Goal: Check status: Check status

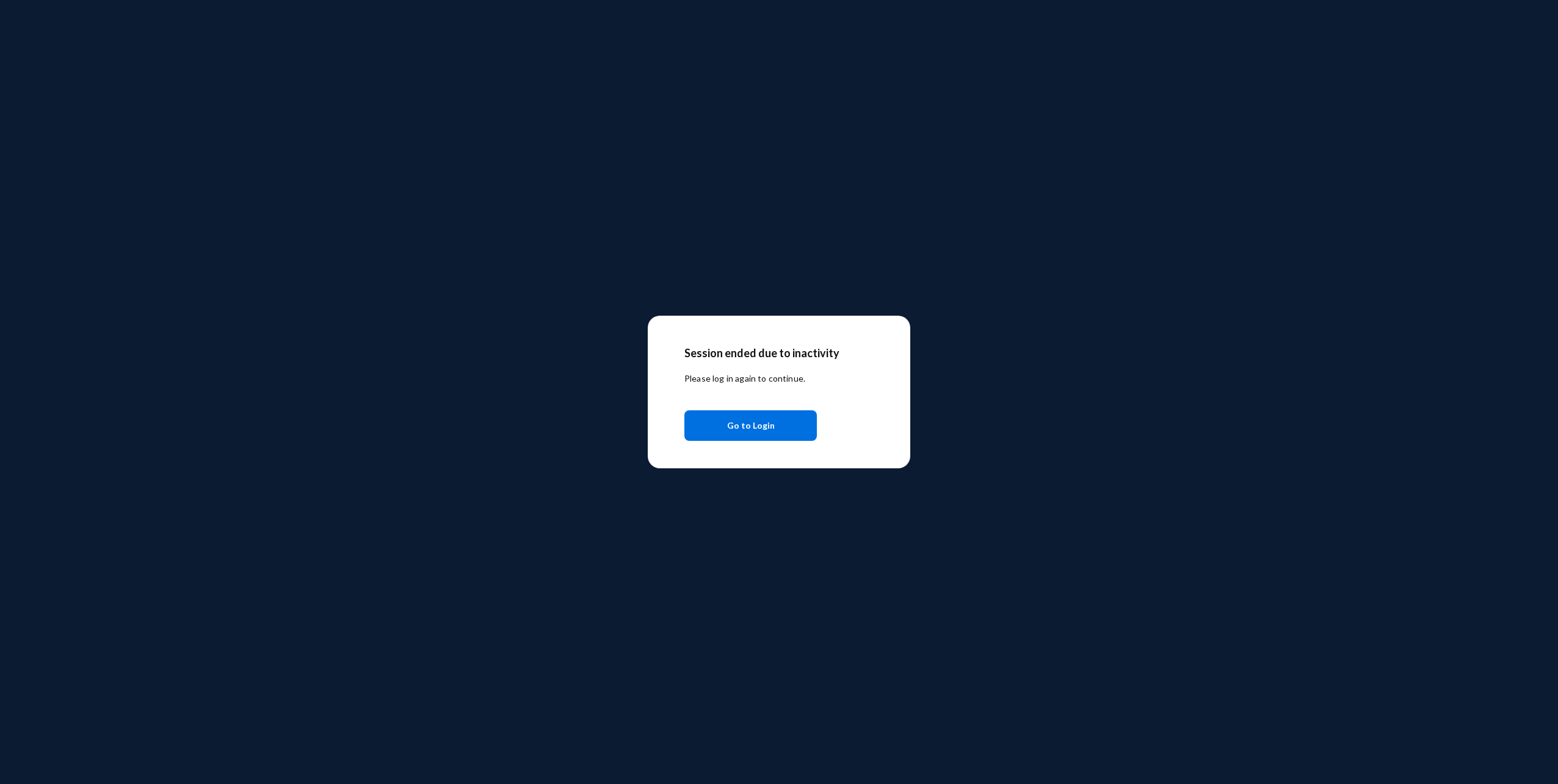
click at [774, 420] on button "Go to Login" at bounding box center [751, 425] width 133 height 30
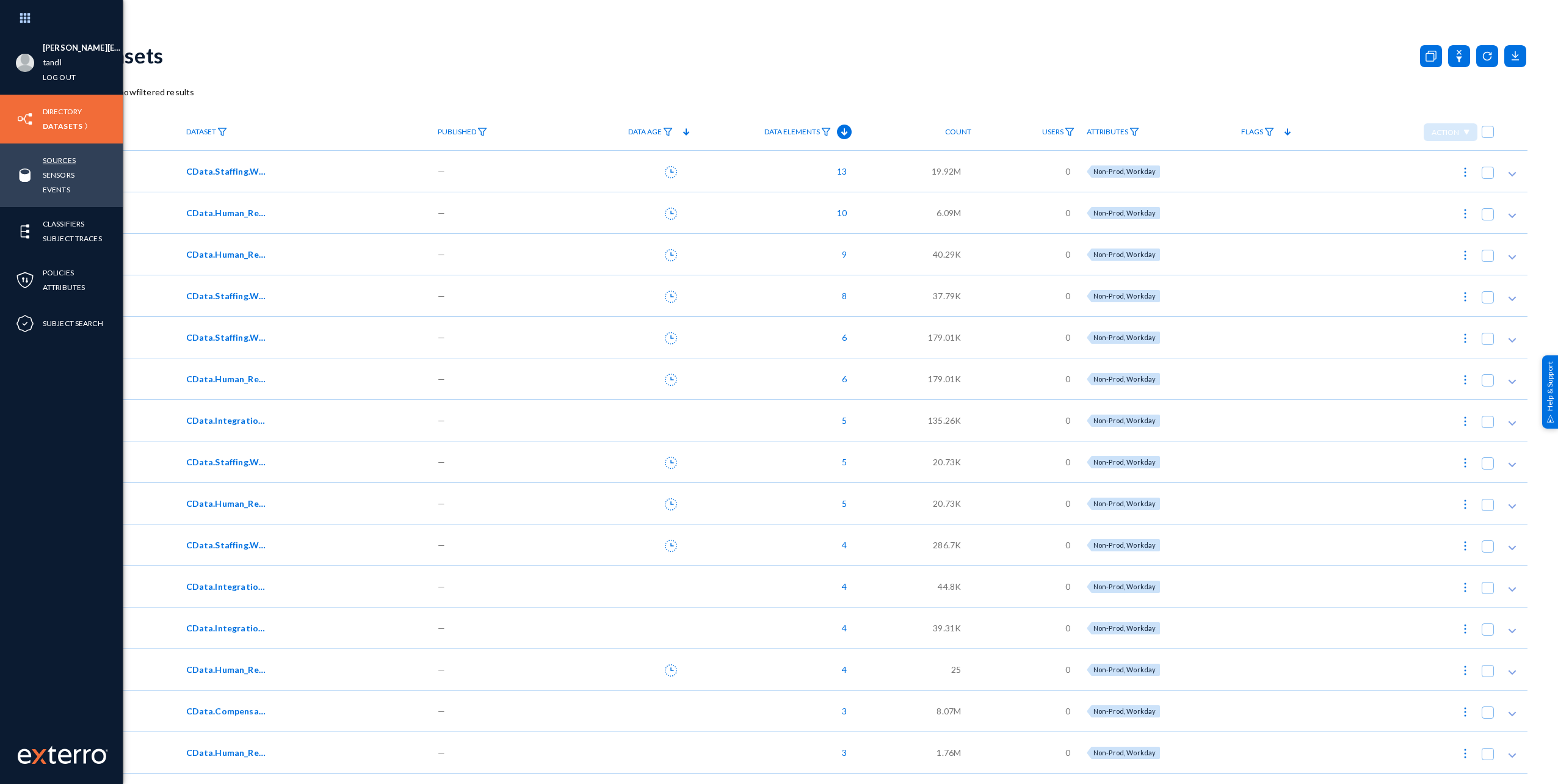
click at [60, 162] on link "Sources" at bounding box center [59, 160] width 33 height 14
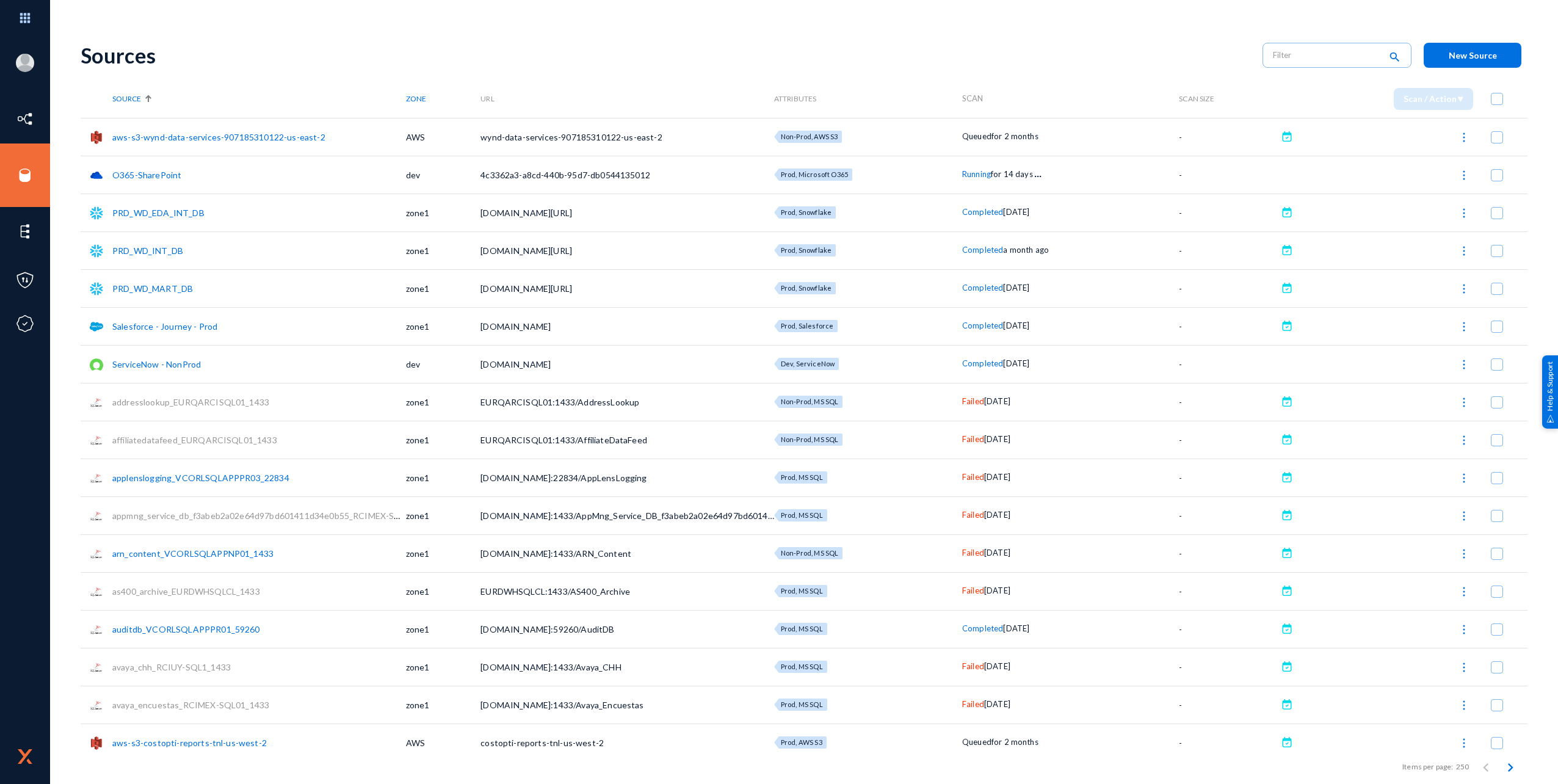
click at [974, 404] on span "Failed" at bounding box center [973, 401] width 22 height 10
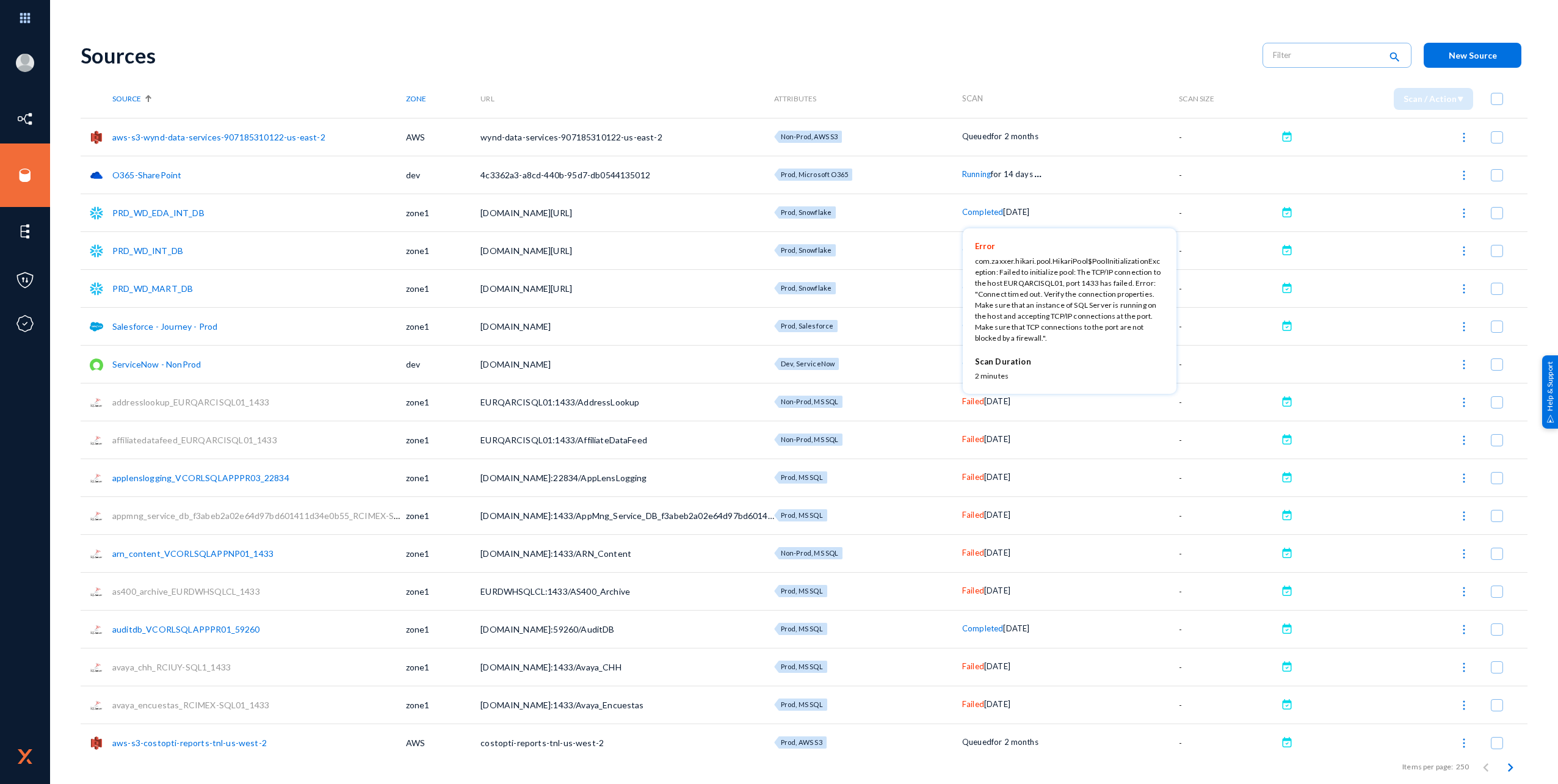
click at [1019, 32] on div at bounding box center [779, 392] width 1558 height 784
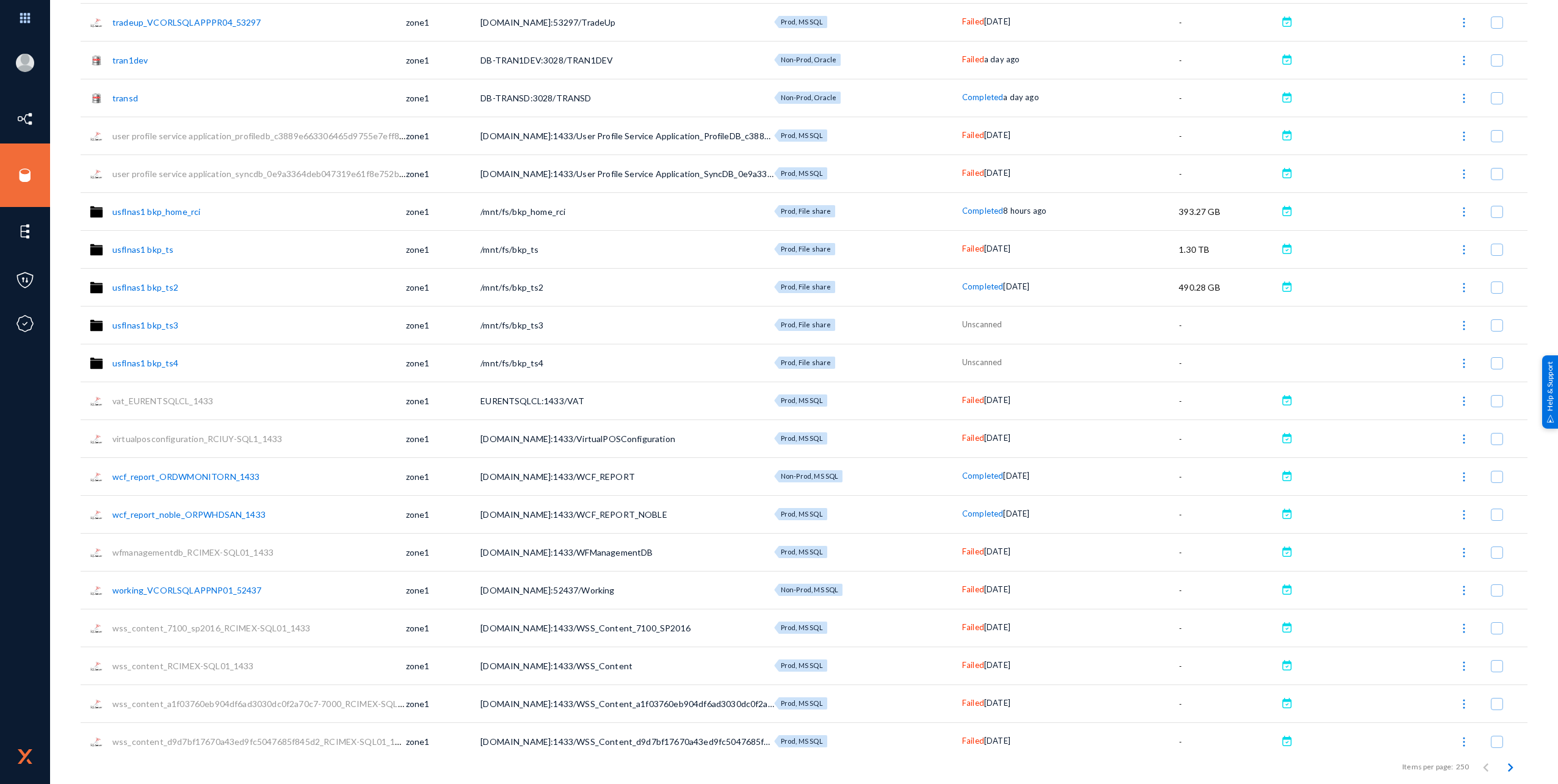
scroll to position [8218, 0]
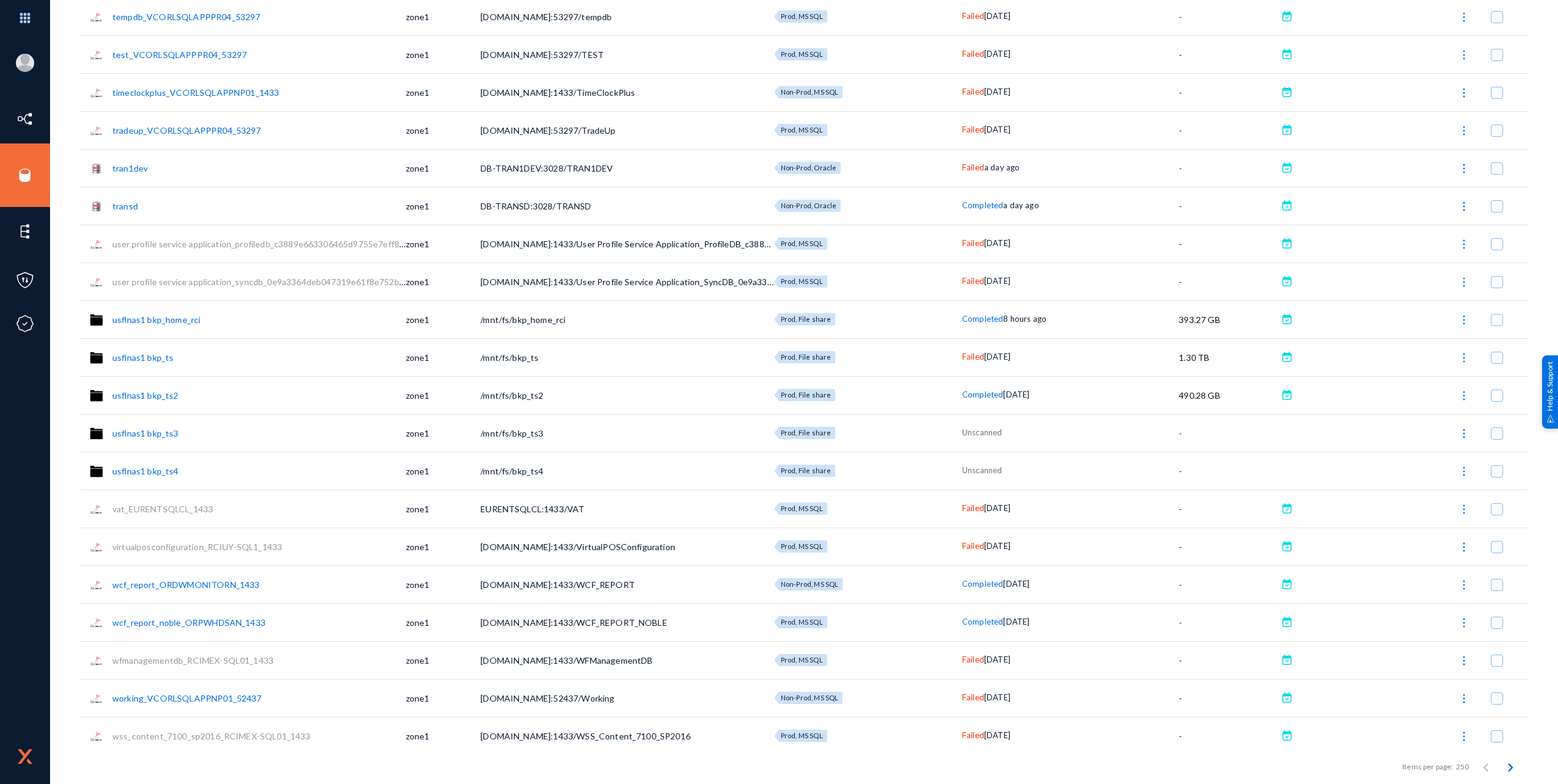
click at [977, 124] on div "Failed [DATE]" at bounding box center [1070, 130] width 216 height 12
click at [974, 130] on span "Failed" at bounding box center [973, 129] width 22 height 10
click at [1133, 145] on div at bounding box center [779, 392] width 1558 height 784
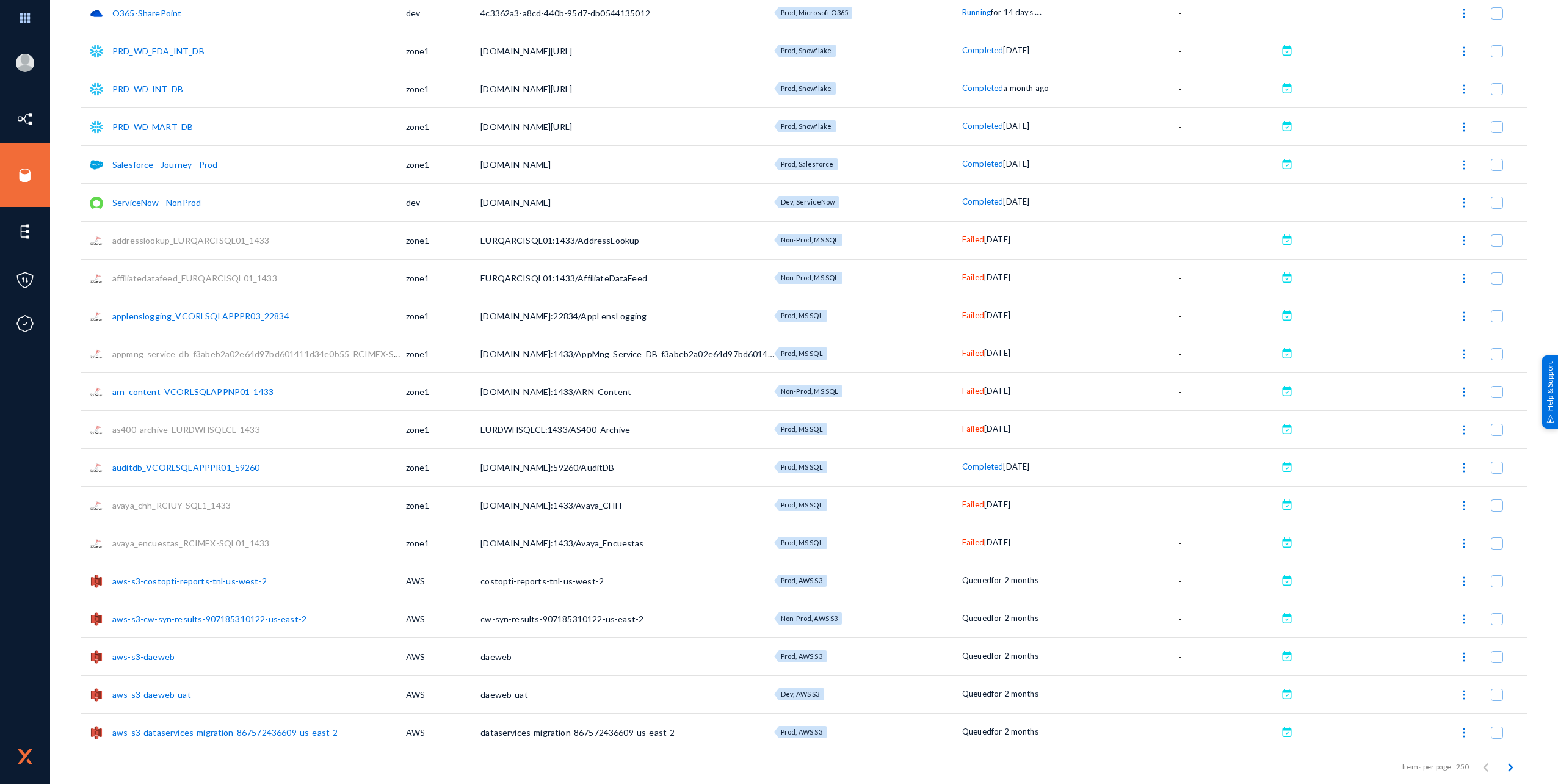
scroll to position [0, 0]
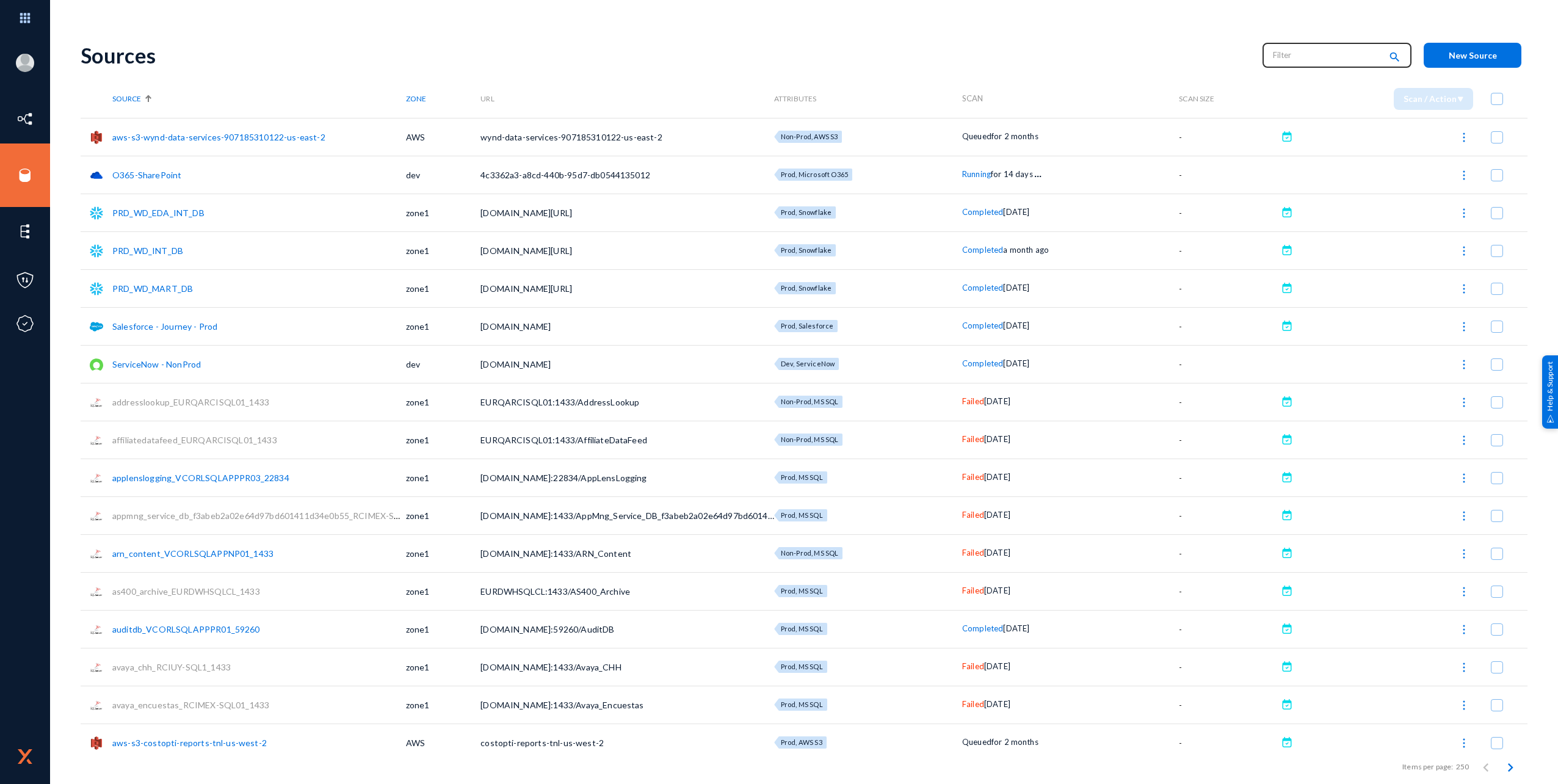
click at [1306, 56] on input "text" at bounding box center [1326, 55] width 107 height 18
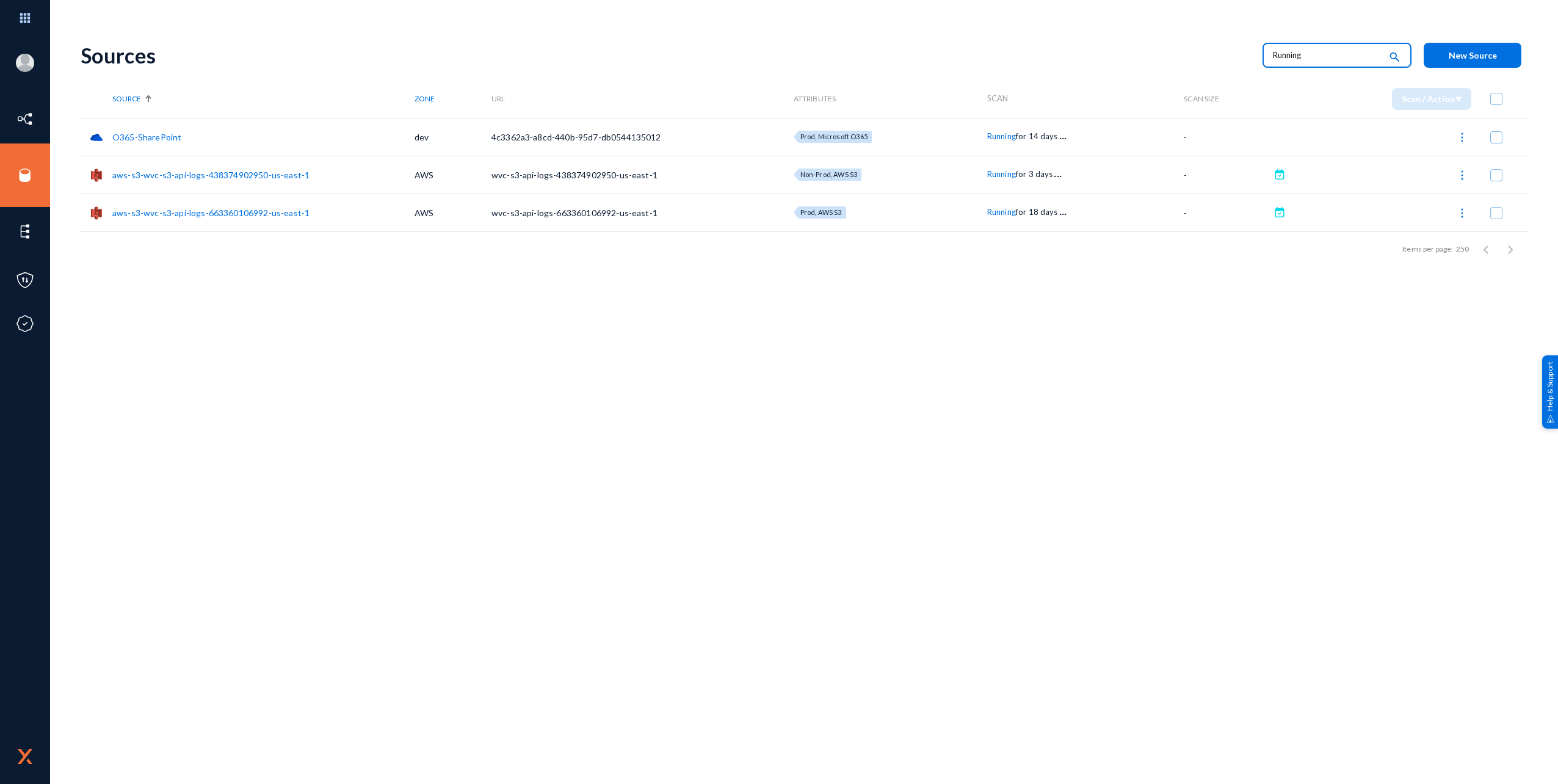
click at [1301, 53] on input "Running" at bounding box center [1326, 55] width 107 height 18
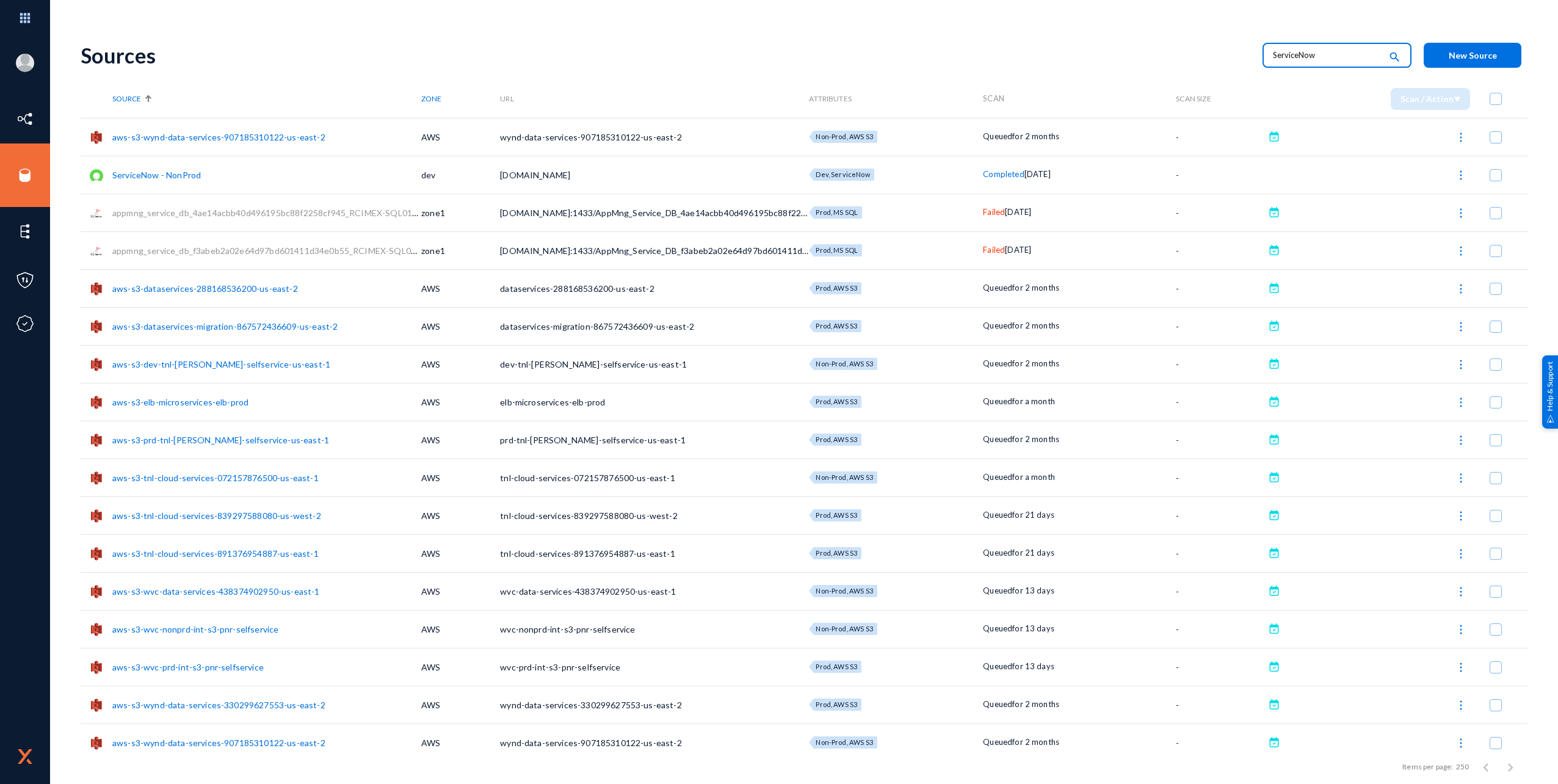
type input "ServiceNow"
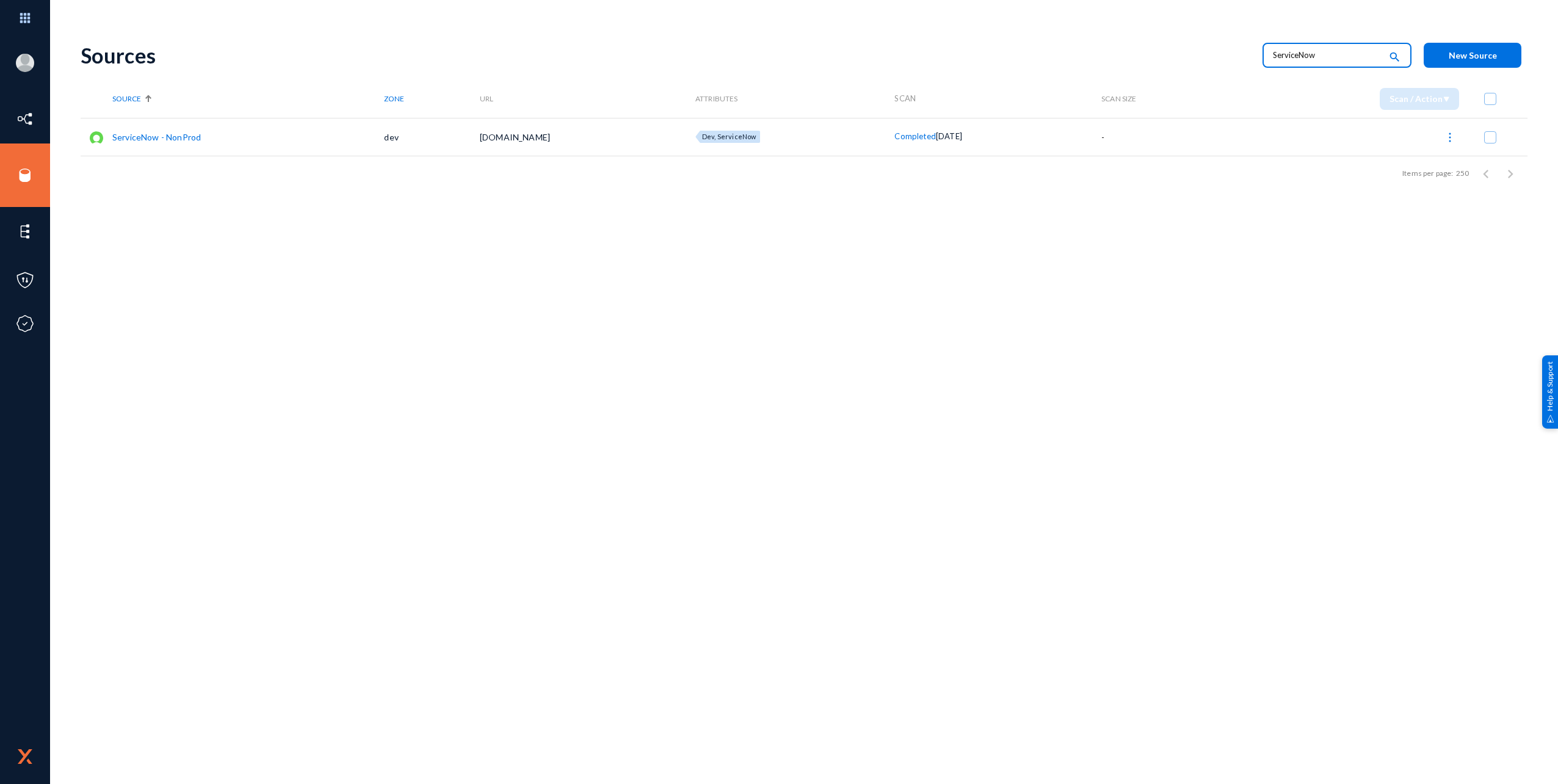
click at [973, 260] on div "Sources ServiceNow search New Source Source Zone URL Attributes Scan Scan Size …" at bounding box center [804, 213] width 1447 height 366
click at [1286, 55] on input "ServiceNow" at bounding box center [1326, 55] width 107 height 18
click at [1286, 54] on input "ServiceNow" at bounding box center [1326, 55] width 107 height 18
click at [1453, 131] on img at bounding box center [1450, 137] width 12 height 12
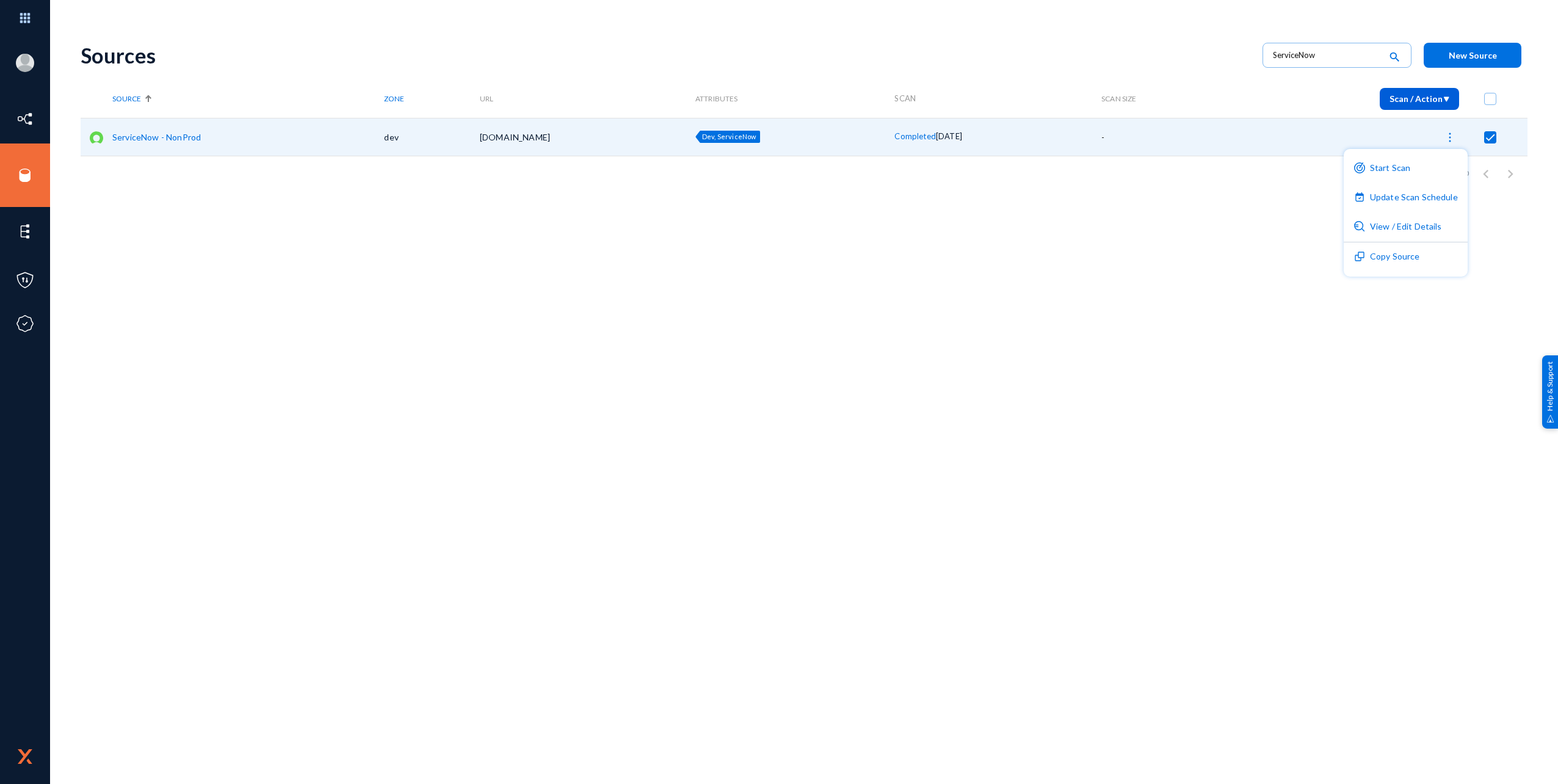
click at [919, 136] on div at bounding box center [779, 392] width 1558 height 784
checkbox input "false"
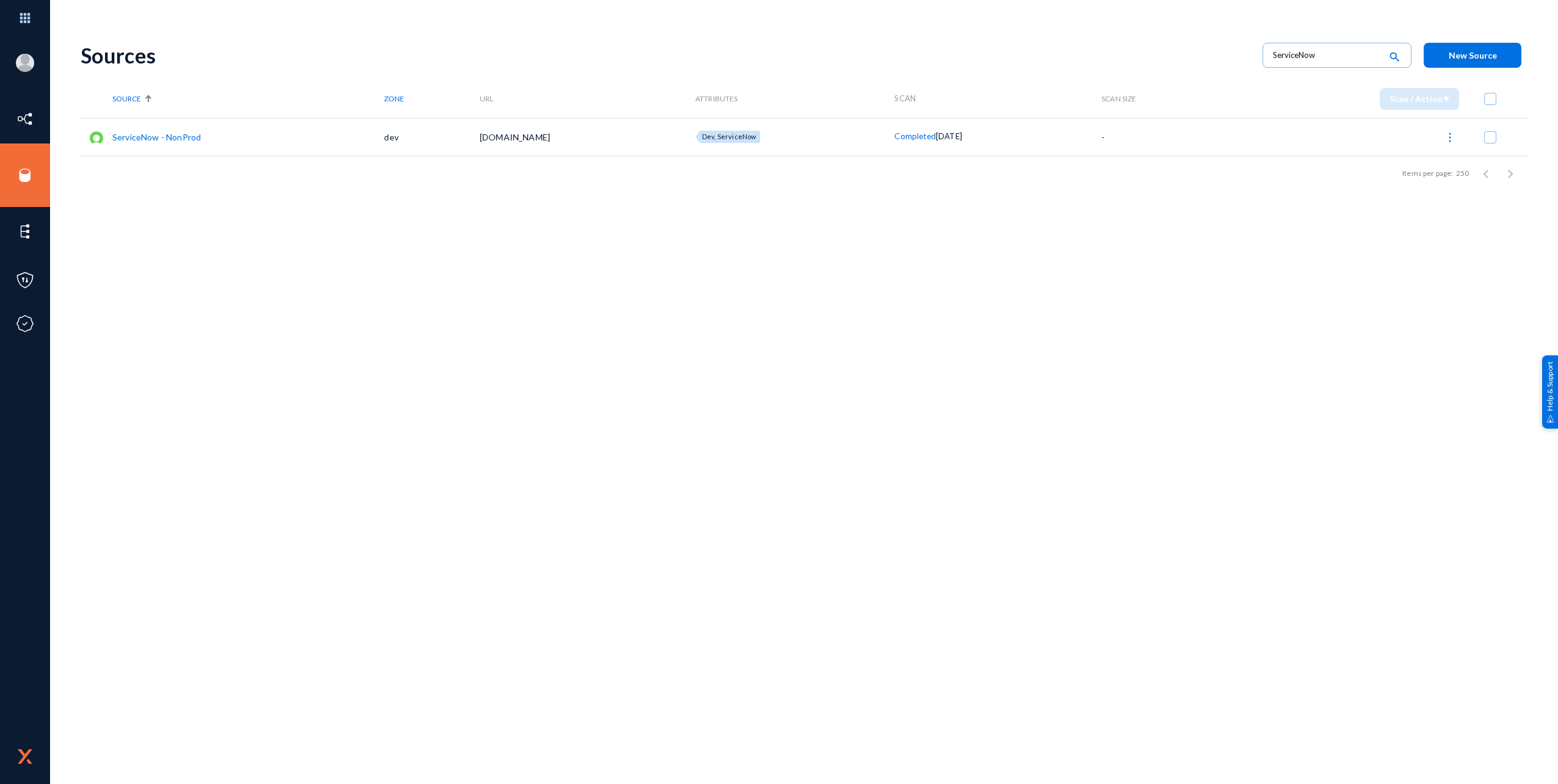
click at [919, 136] on span "Completed" at bounding box center [915, 136] width 41 height 10
click at [930, 255] on div at bounding box center [779, 392] width 1558 height 784
click at [1306, 55] on input "ServiceNow" at bounding box center [1326, 55] width 107 height 18
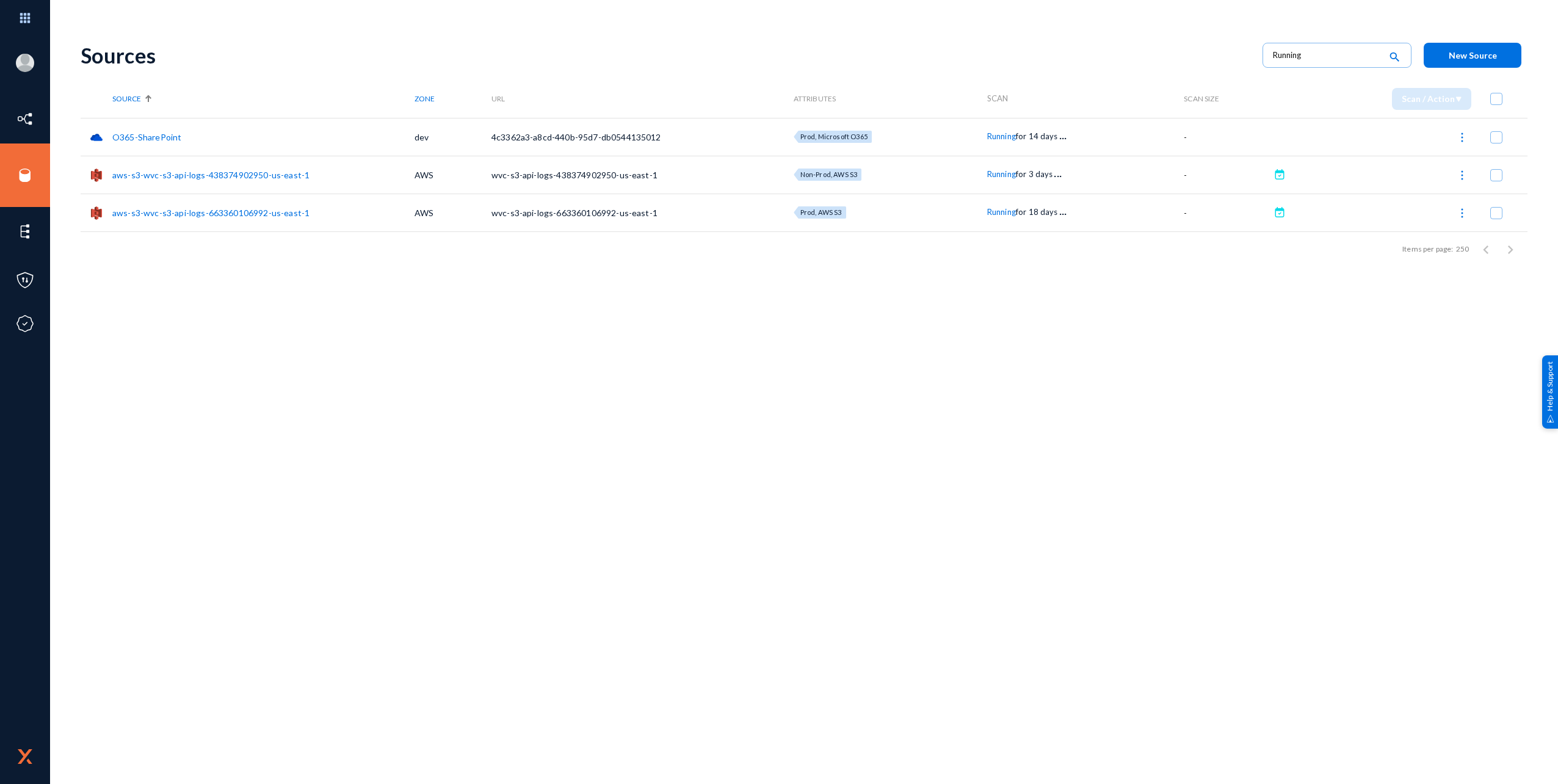
click at [1039, 386] on div "Sources Running search New Source Source Zone URL Attributes Scan Scan Size Sca…" at bounding box center [804, 213] width 1447 height 366
click at [1338, 43] on div "Running search" at bounding box center [1337, 54] width 149 height 27
click at [1323, 50] on input "Running" at bounding box center [1326, 55] width 107 height 18
type input "Workday"
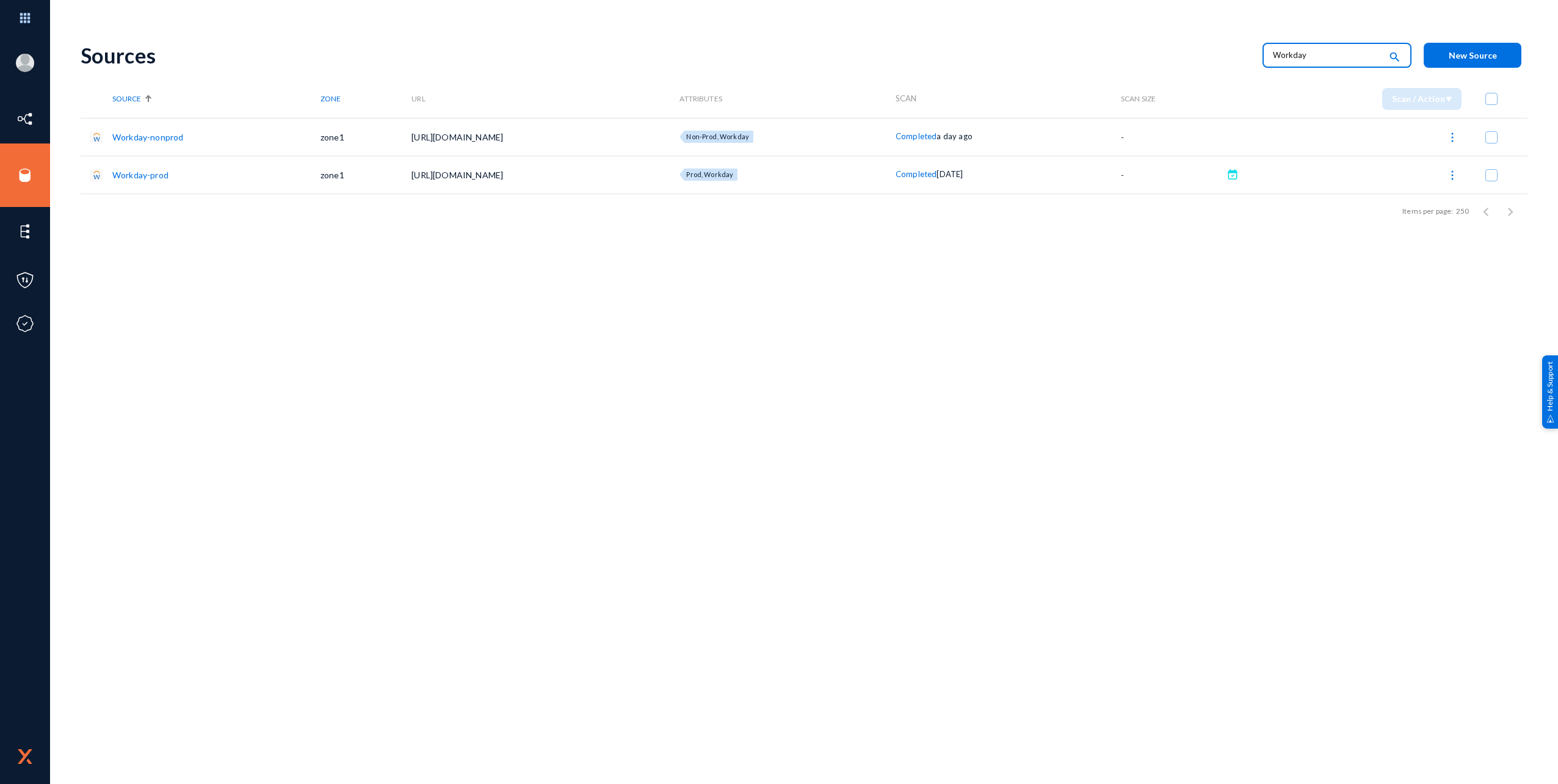
click at [707, 633] on div "Sources Workday search New Source Source Zone URL Attributes Scan Scan Size Sca…" at bounding box center [804, 407] width 1447 height 753
click at [937, 136] on span "Completed" at bounding box center [916, 136] width 41 height 10
click at [783, 71] on div at bounding box center [779, 392] width 1558 height 784
click at [741, 353] on div "Sources Workday search New Source Source Zone URL Attributes Scan Scan Size Sca…" at bounding box center [804, 213] width 1447 height 366
click at [171, 139] on link "Workday-nonprod" at bounding box center [147, 137] width 71 height 11
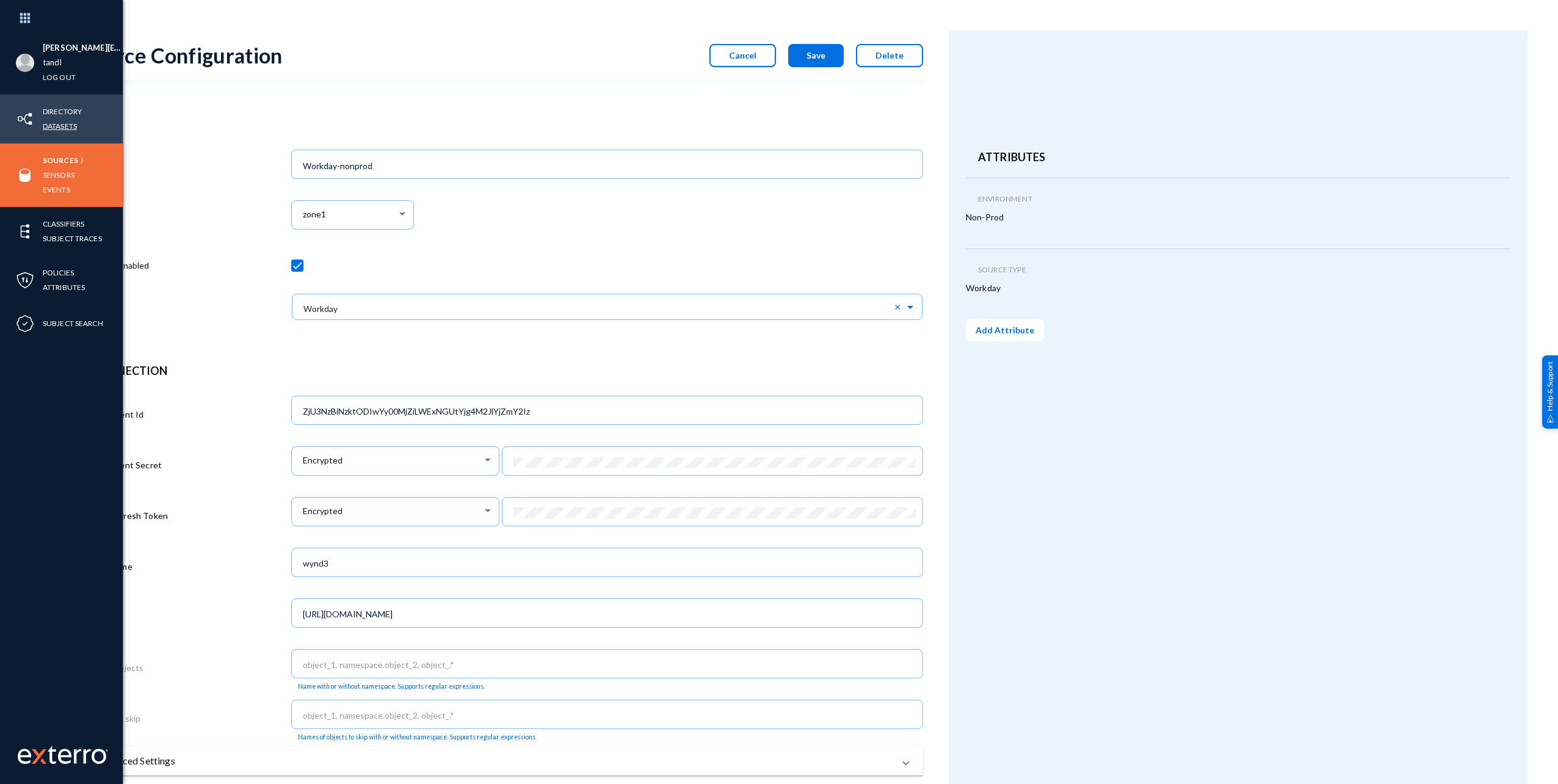
click at [58, 126] on link "Datasets" at bounding box center [59, 126] width 34 height 14
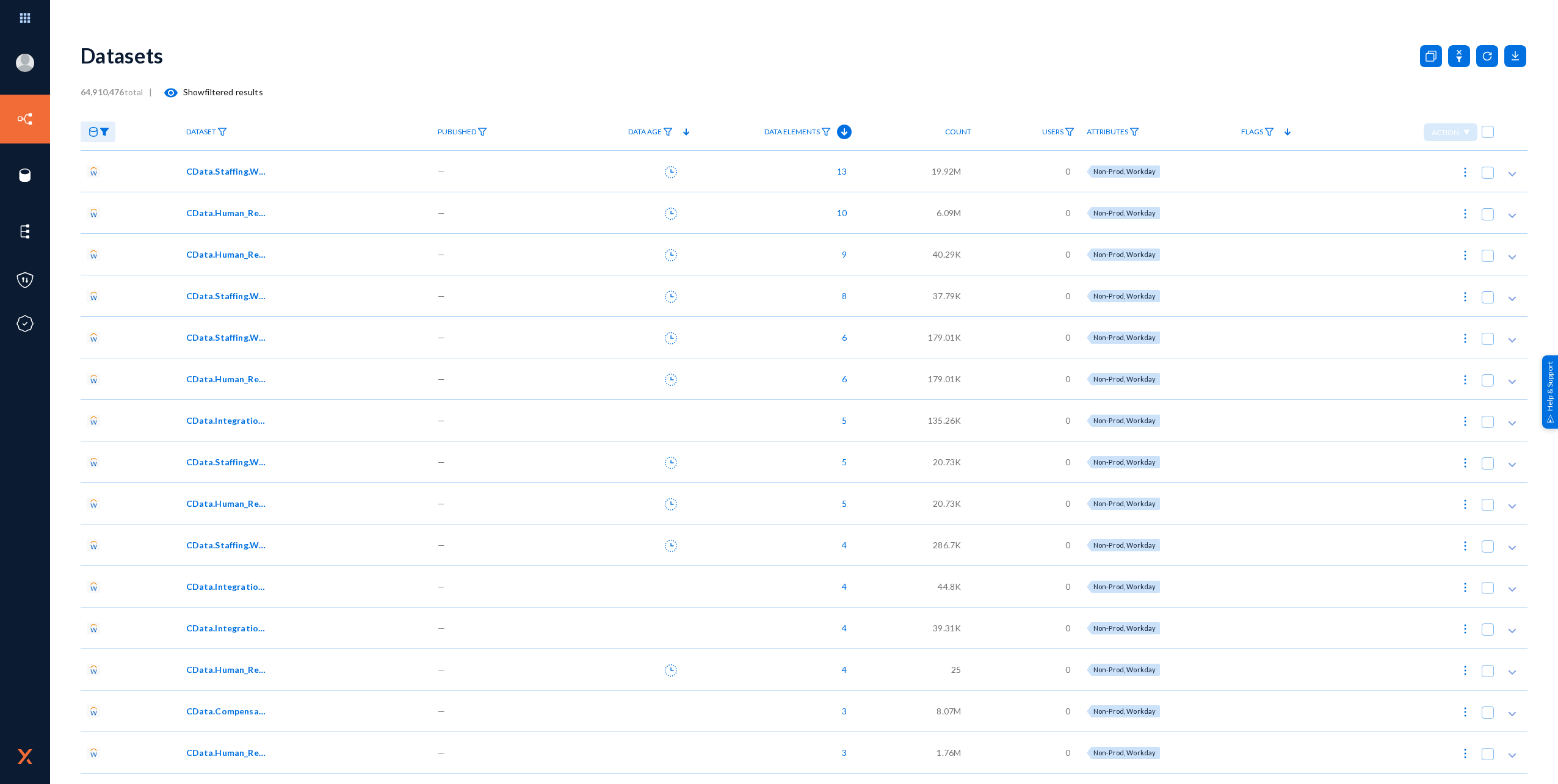
click at [256, 173] on span "CData.Staffing.Workers" at bounding box center [227, 171] width 82 height 13
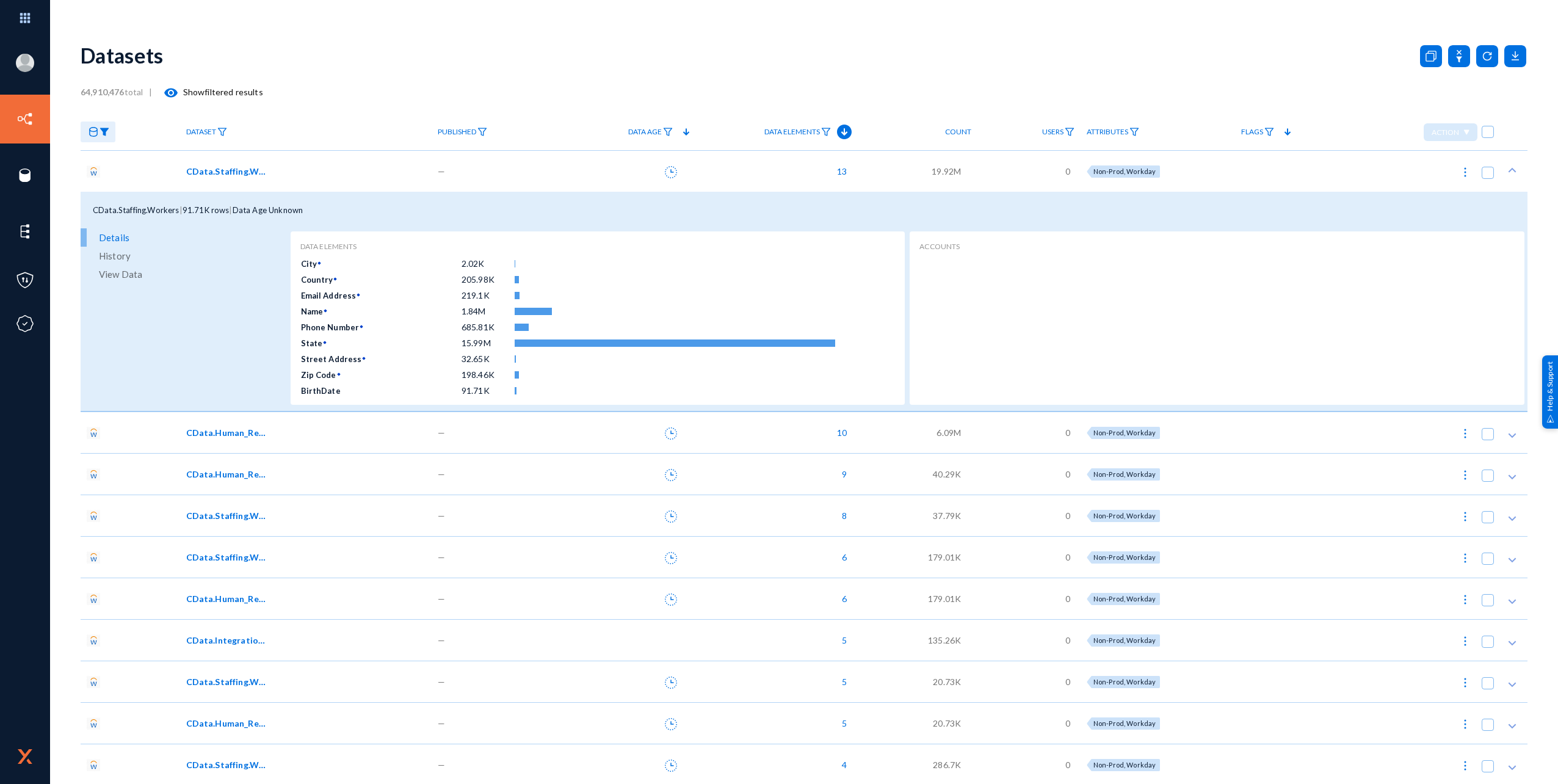
click at [232, 325] on div "Details History View Data" at bounding box center [184, 320] width 207 height 183
click at [325, 103] on div "64,910,476 total | visibility Show filtered results" at bounding box center [804, 92] width 1447 height 24
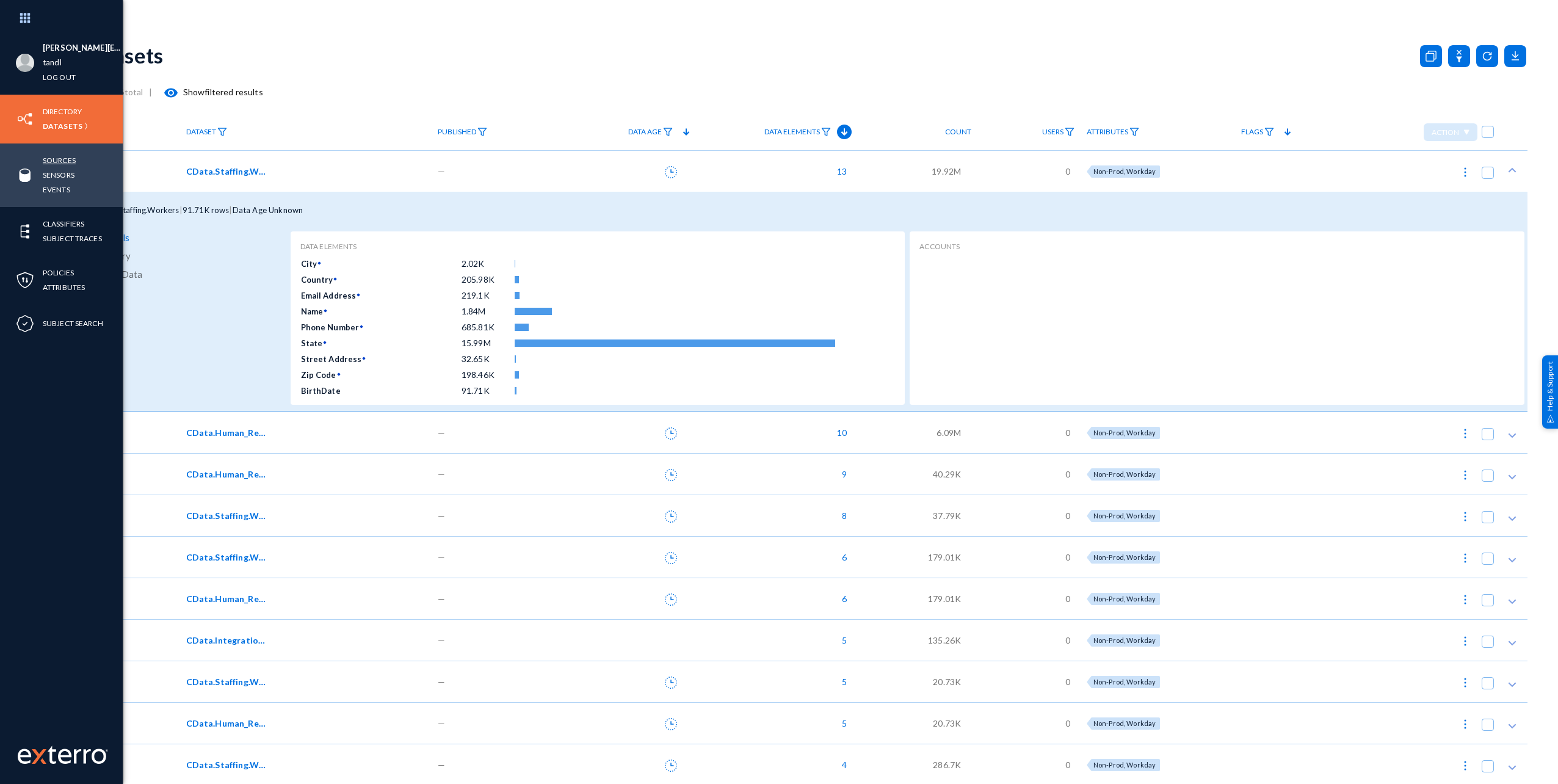
click at [50, 161] on link "Sources" at bounding box center [59, 160] width 33 height 14
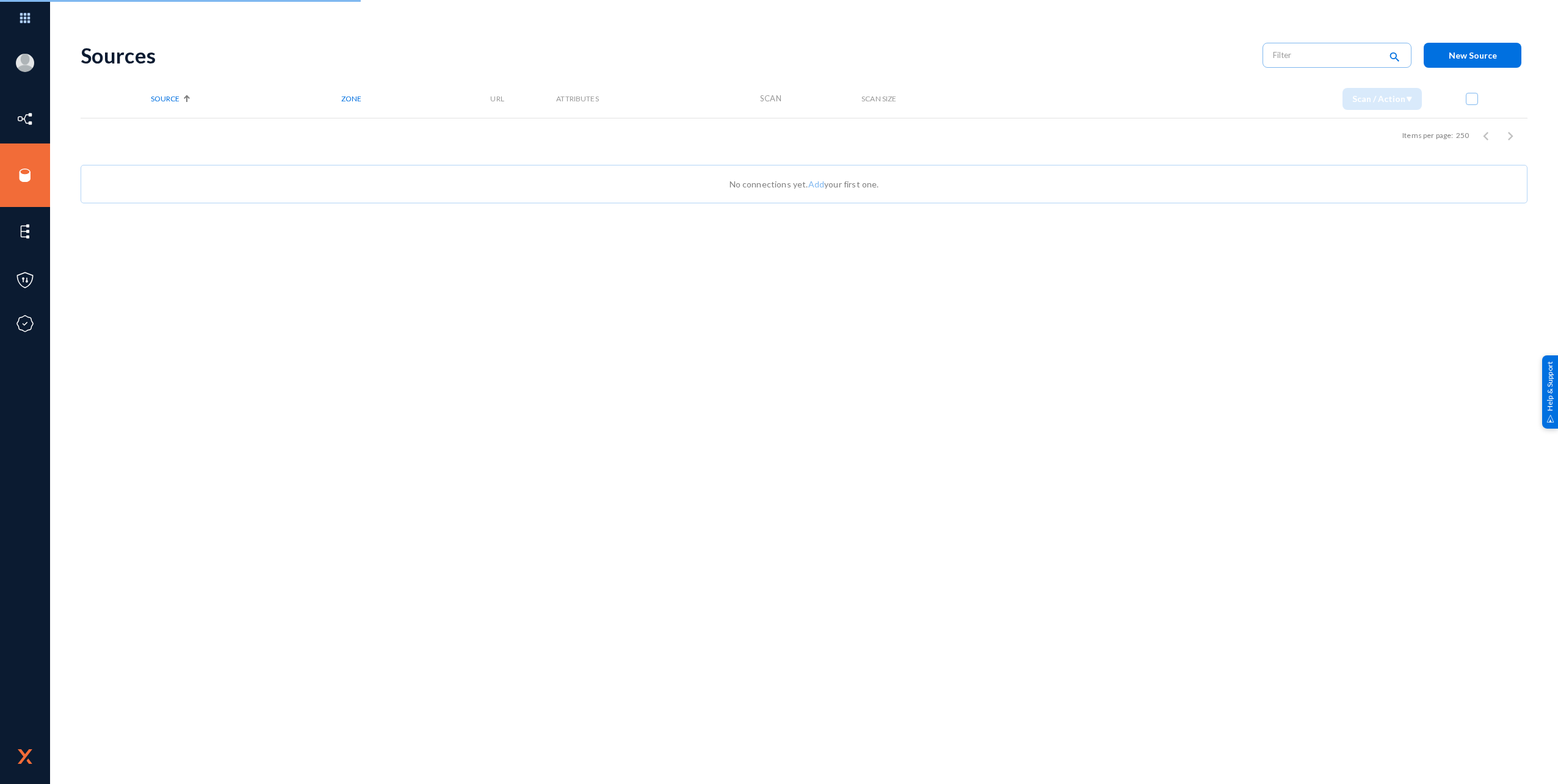
click at [1312, 55] on input "text" at bounding box center [1326, 55] width 107 height 18
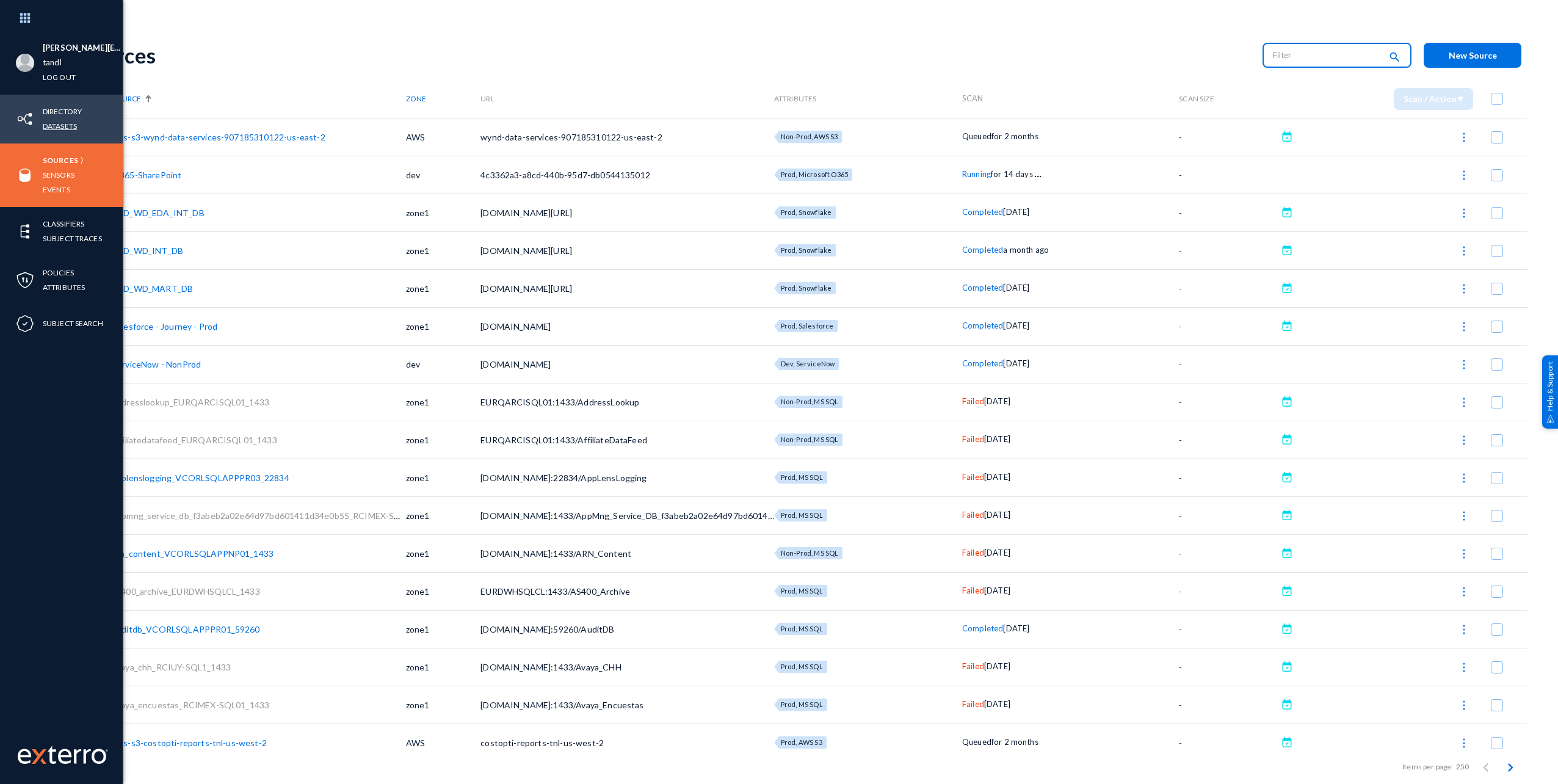
click at [46, 123] on link "Datasets" at bounding box center [59, 126] width 34 height 14
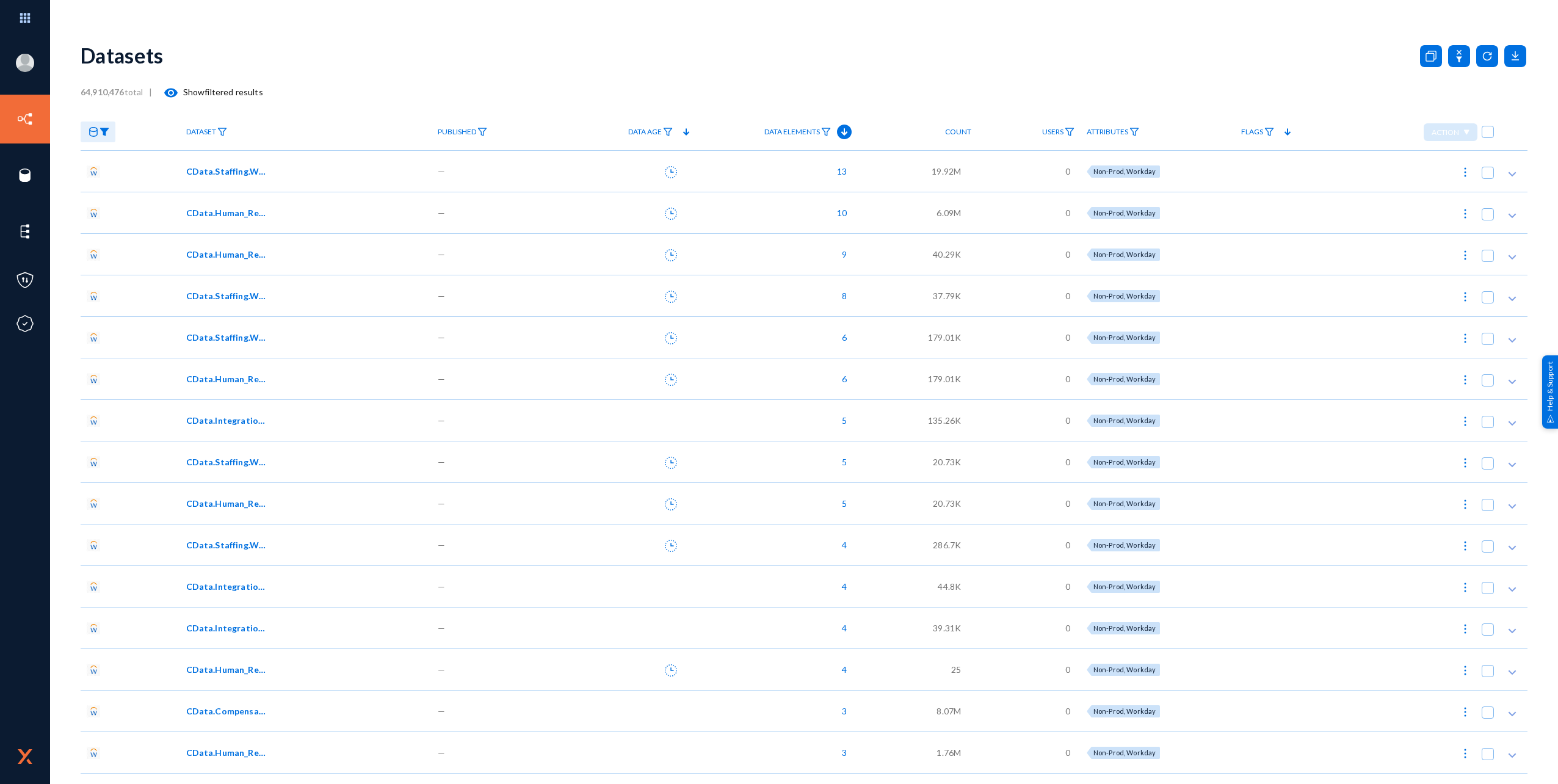
click at [229, 169] on span "CData.Staffing.Workers" at bounding box center [227, 171] width 82 height 13
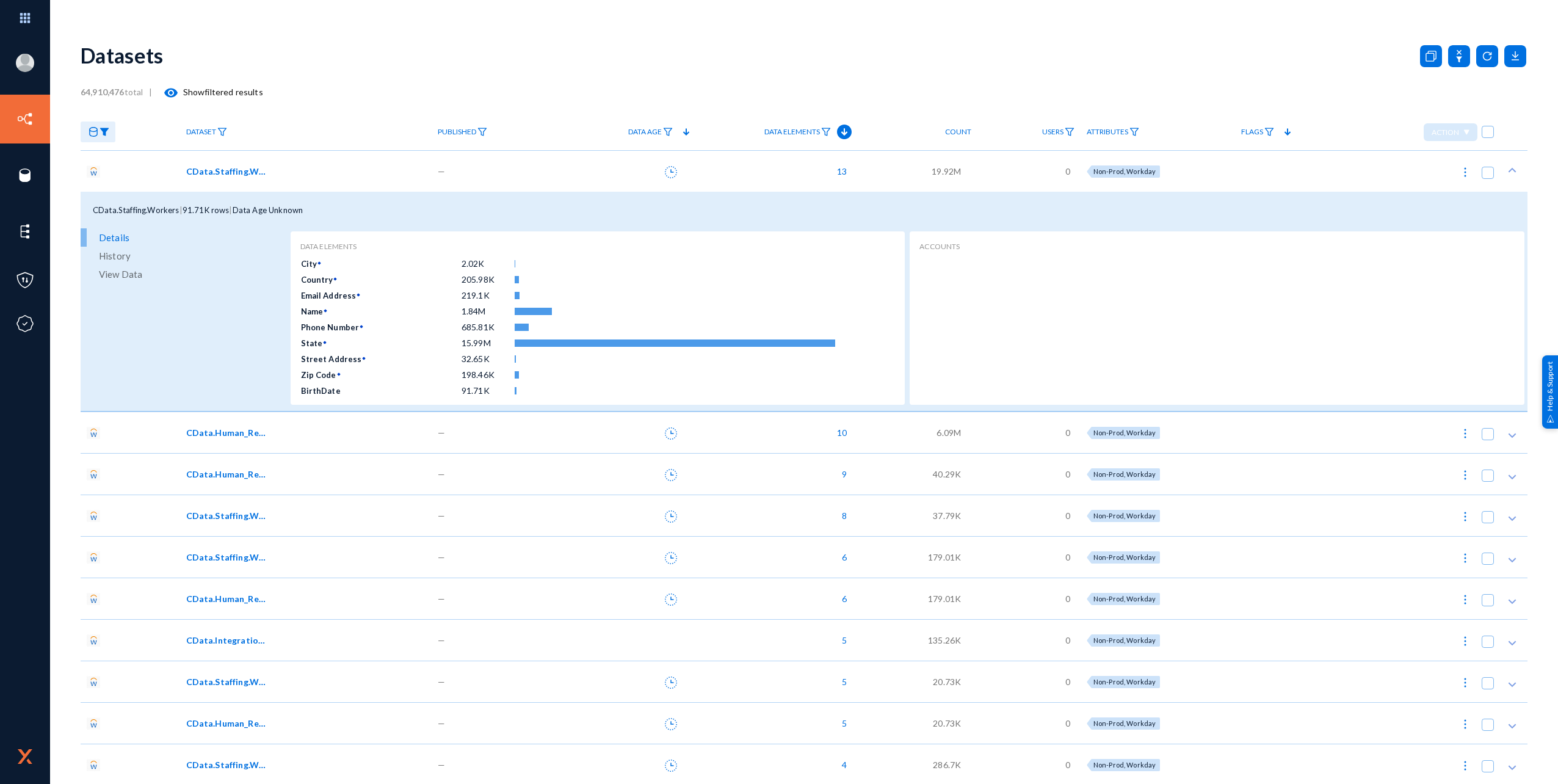
click at [229, 170] on span "CData.Staffing.Workers" at bounding box center [227, 171] width 82 height 13
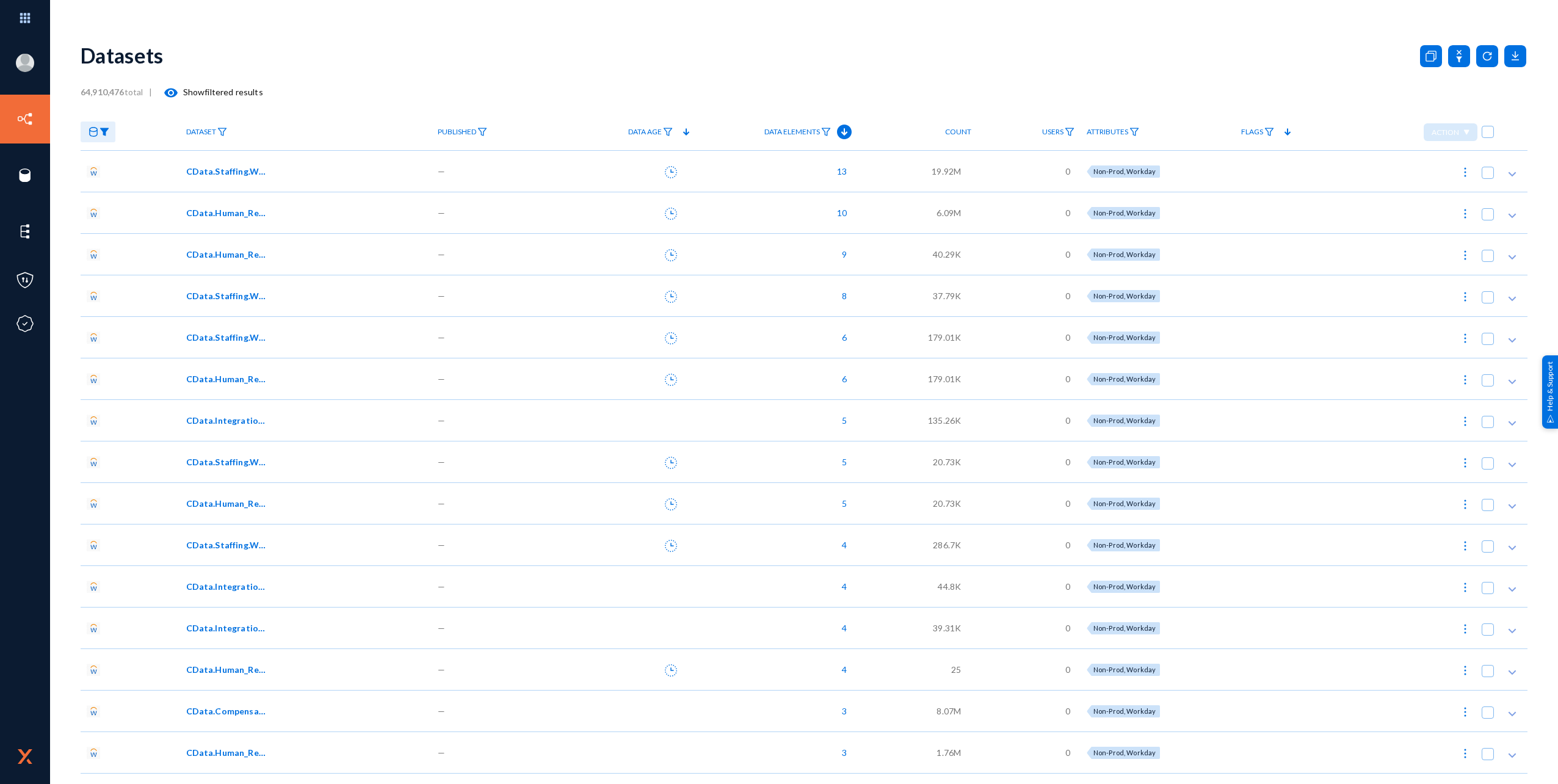
click at [172, 91] on mat-icon "visibility" at bounding box center [171, 92] width 14 height 14
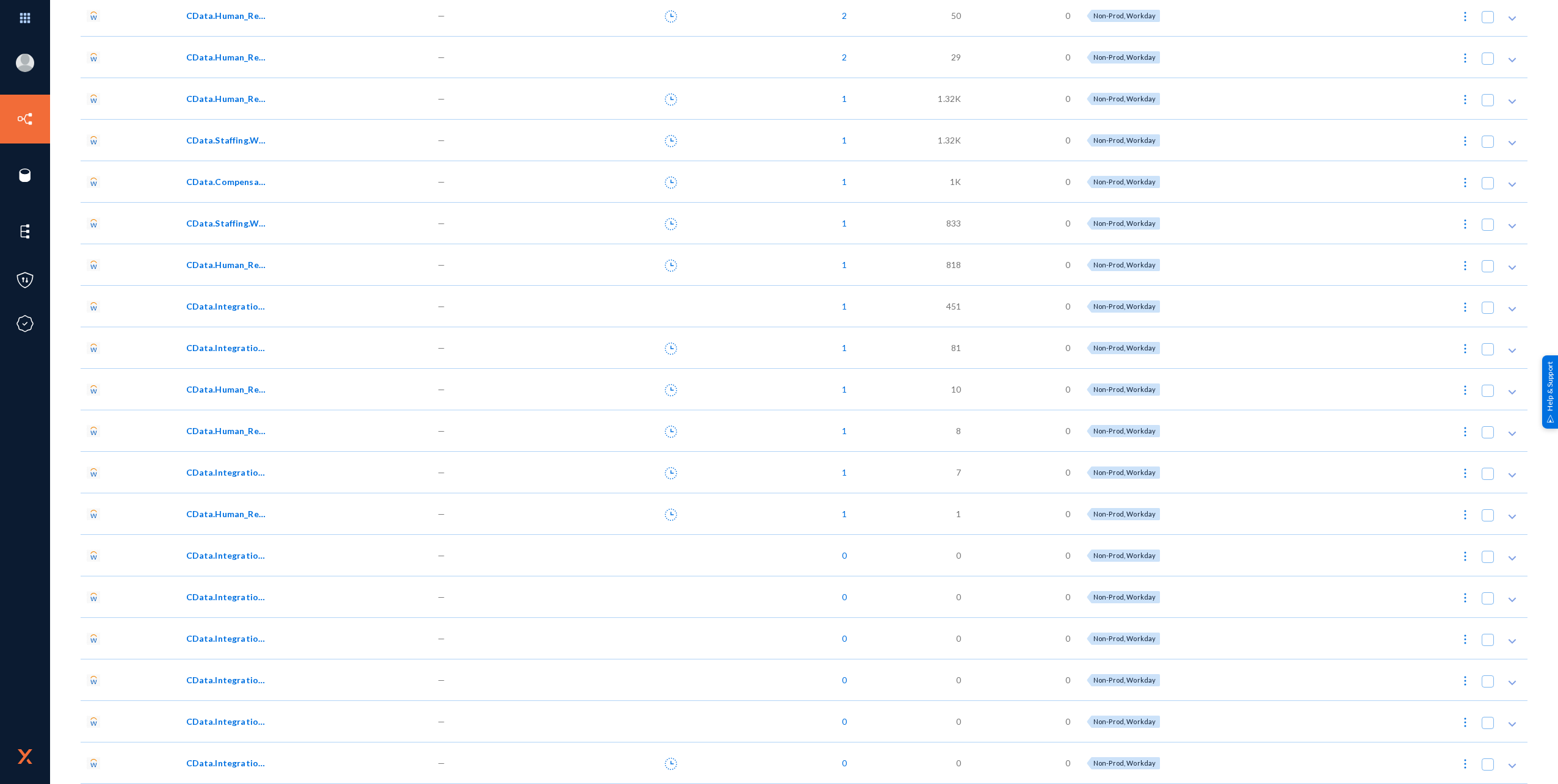
scroll to position [1845, 0]
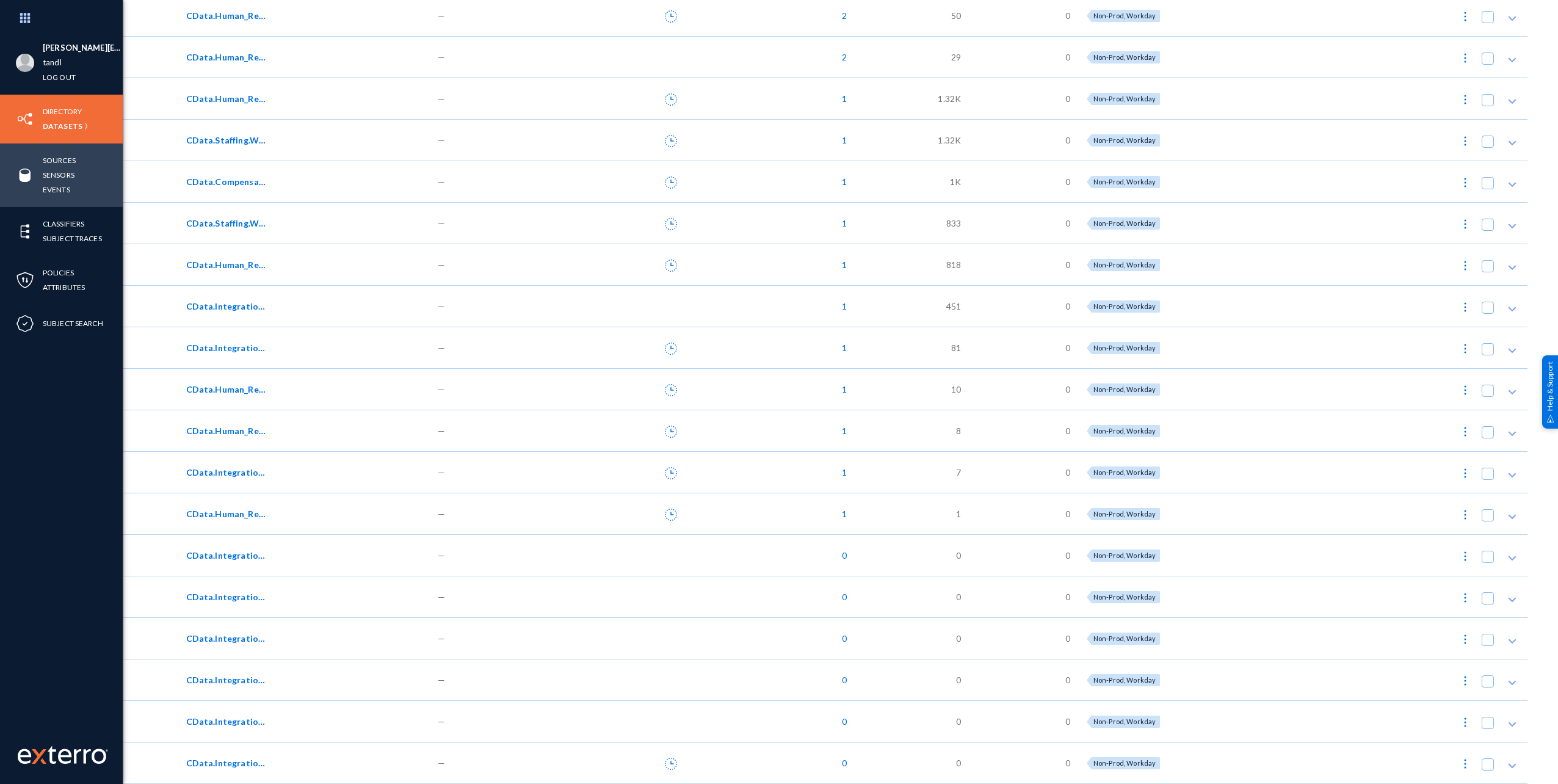
drag, startPoint x: 61, startPoint y: 160, endPoint x: 109, endPoint y: 177, distance: 50.9
click at [61, 160] on link "Sources" at bounding box center [59, 160] width 33 height 14
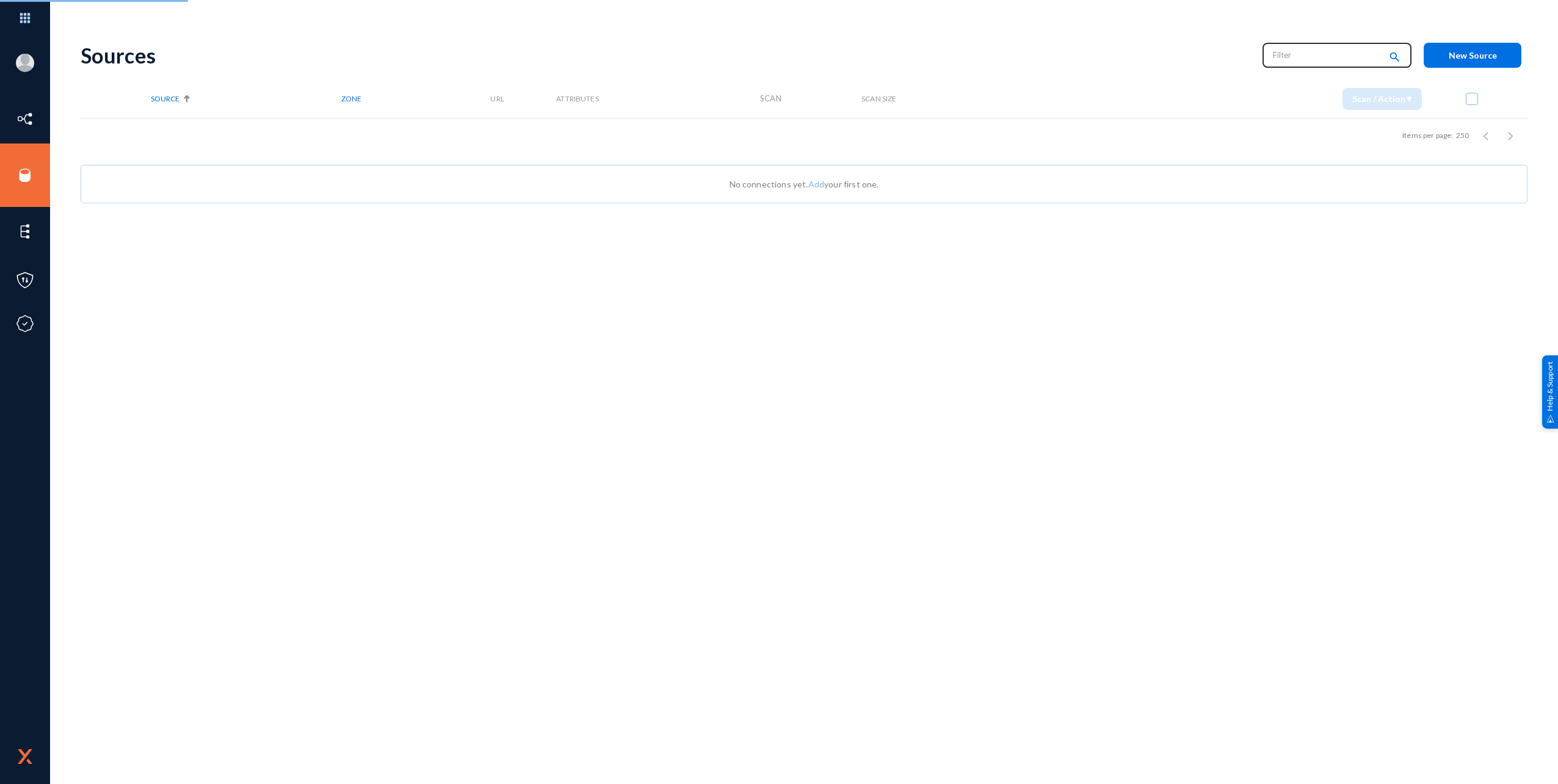
click at [1288, 60] on input "text" at bounding box center [1326, 55] width 107 height 18
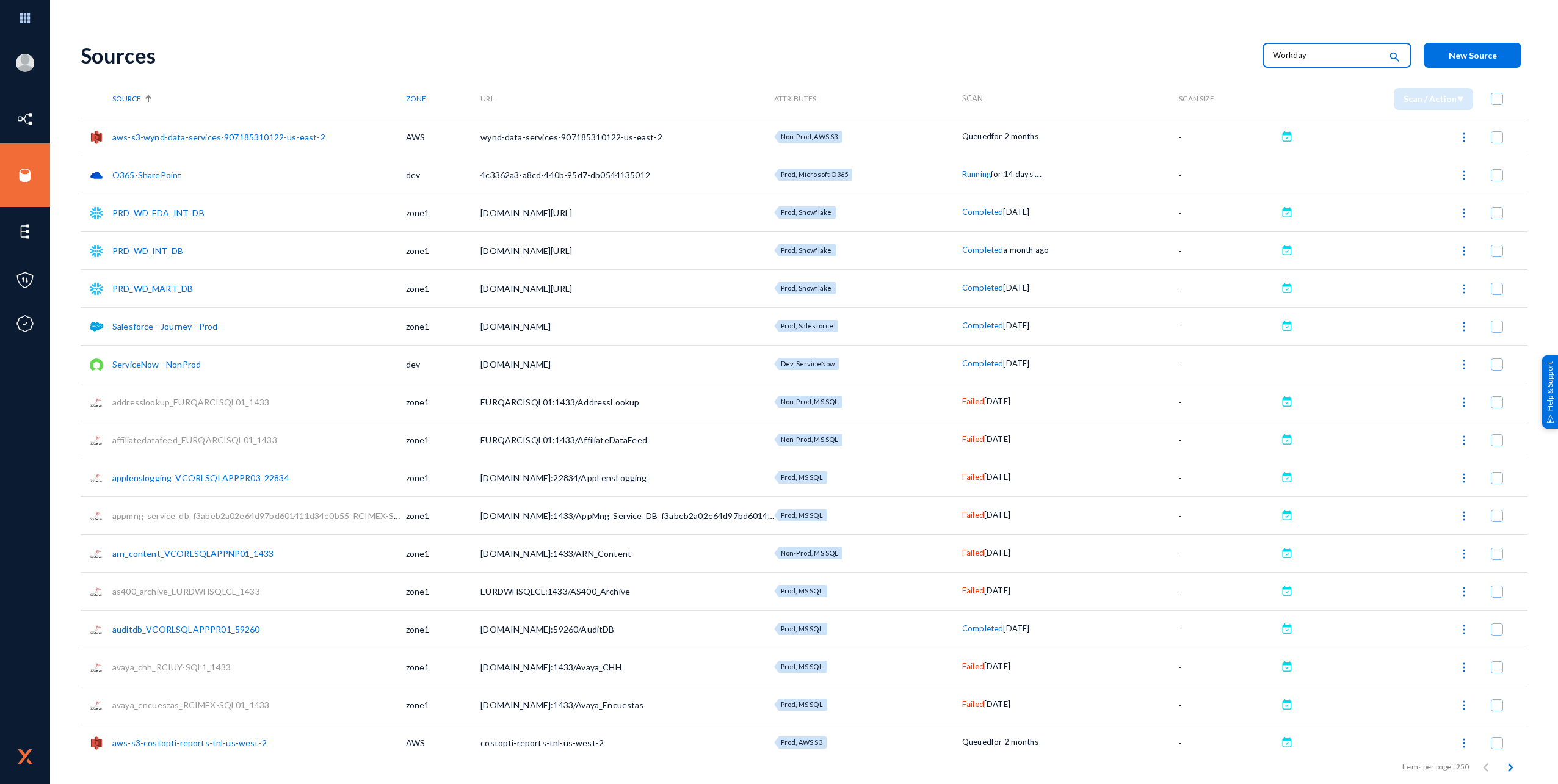
type input "Workday"
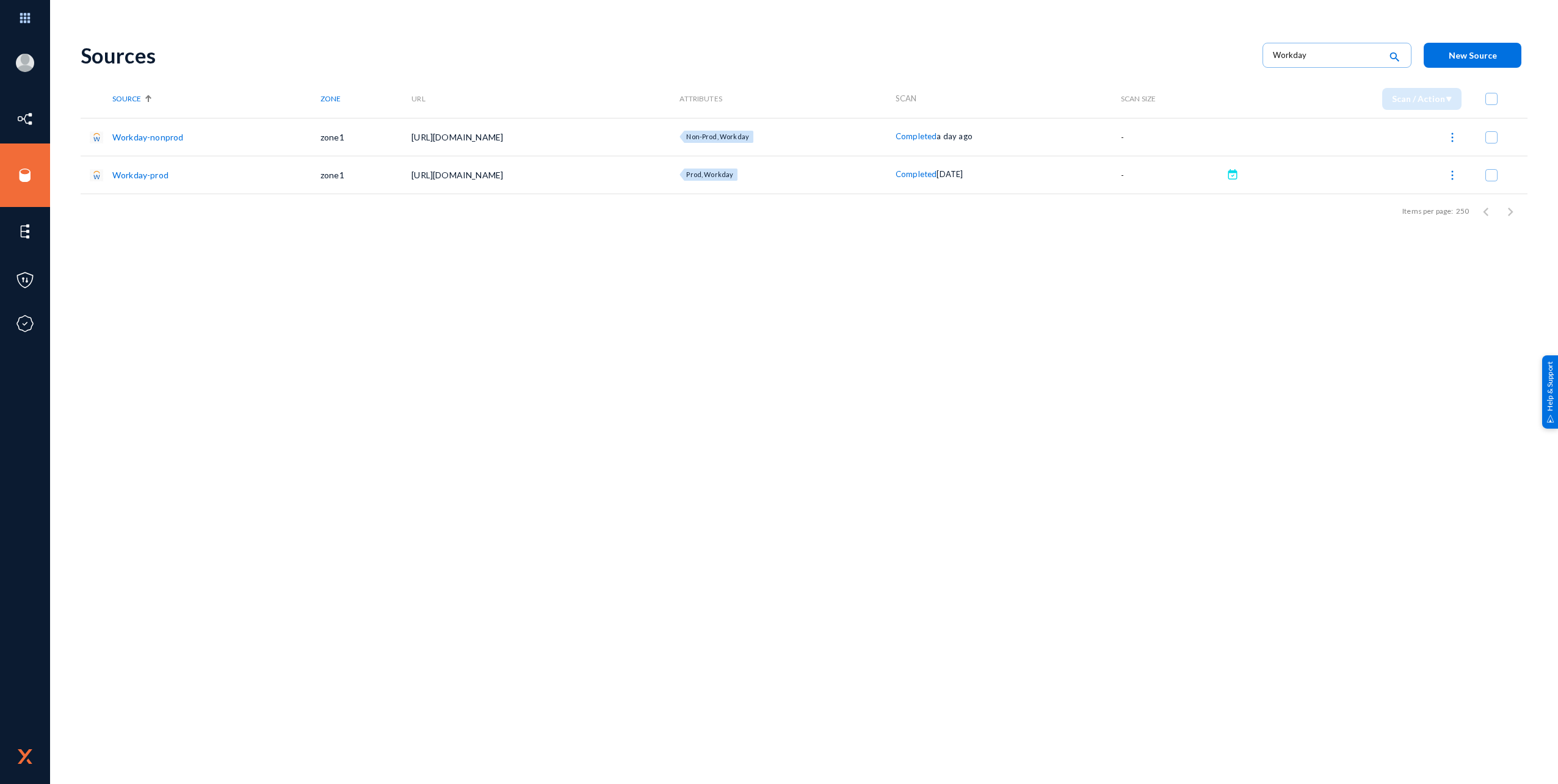
click at [158, 136] on link "Workday-nonprod" at bounding box center [147, 137] width 71 height 11
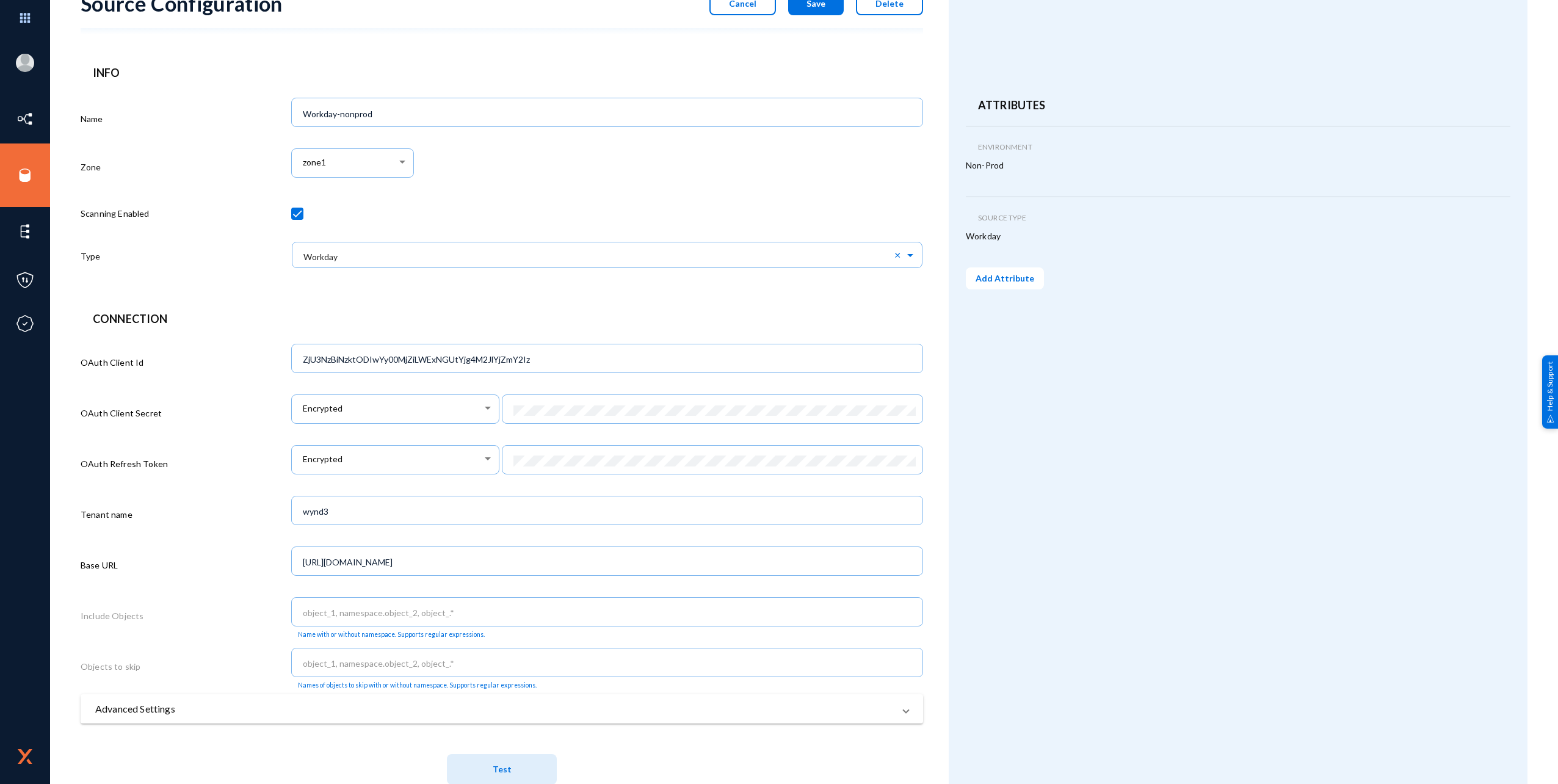
scroll to position [87, 0]
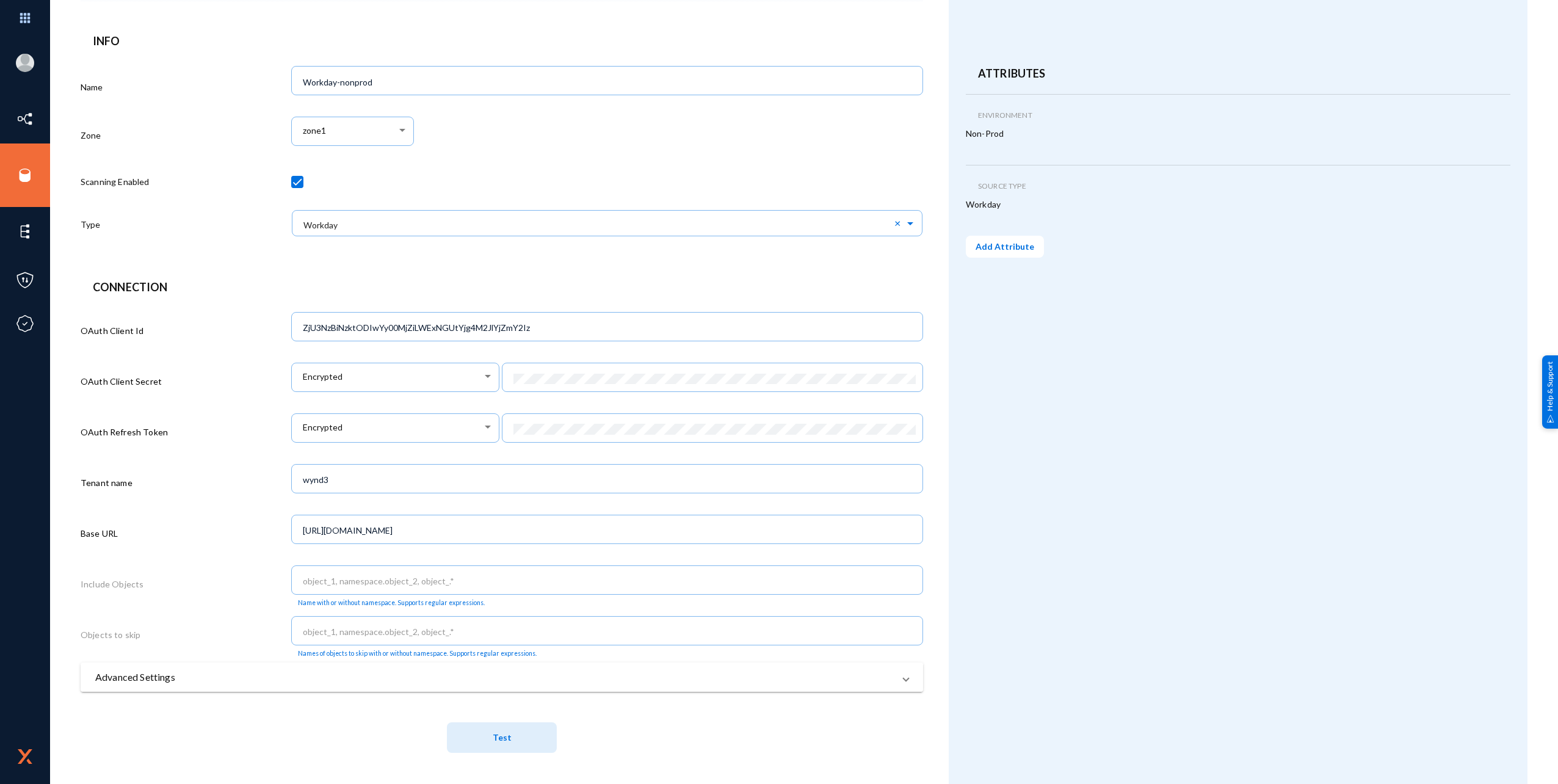
click at [216, 670] on mat-panel-title "Advanced Settings" at bounding box center [495, 677] width 799 height 14
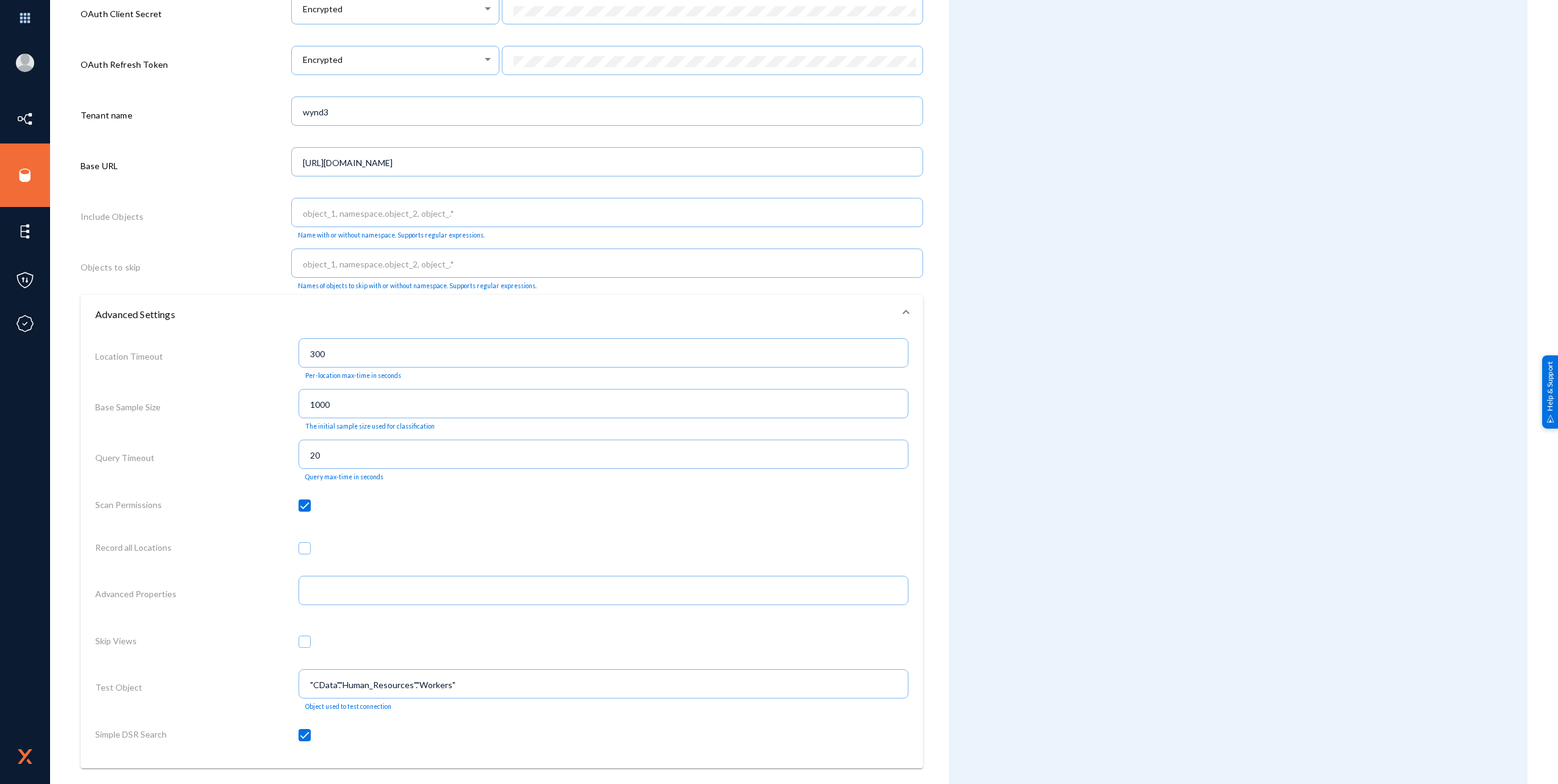
scroll to position [533, 0]
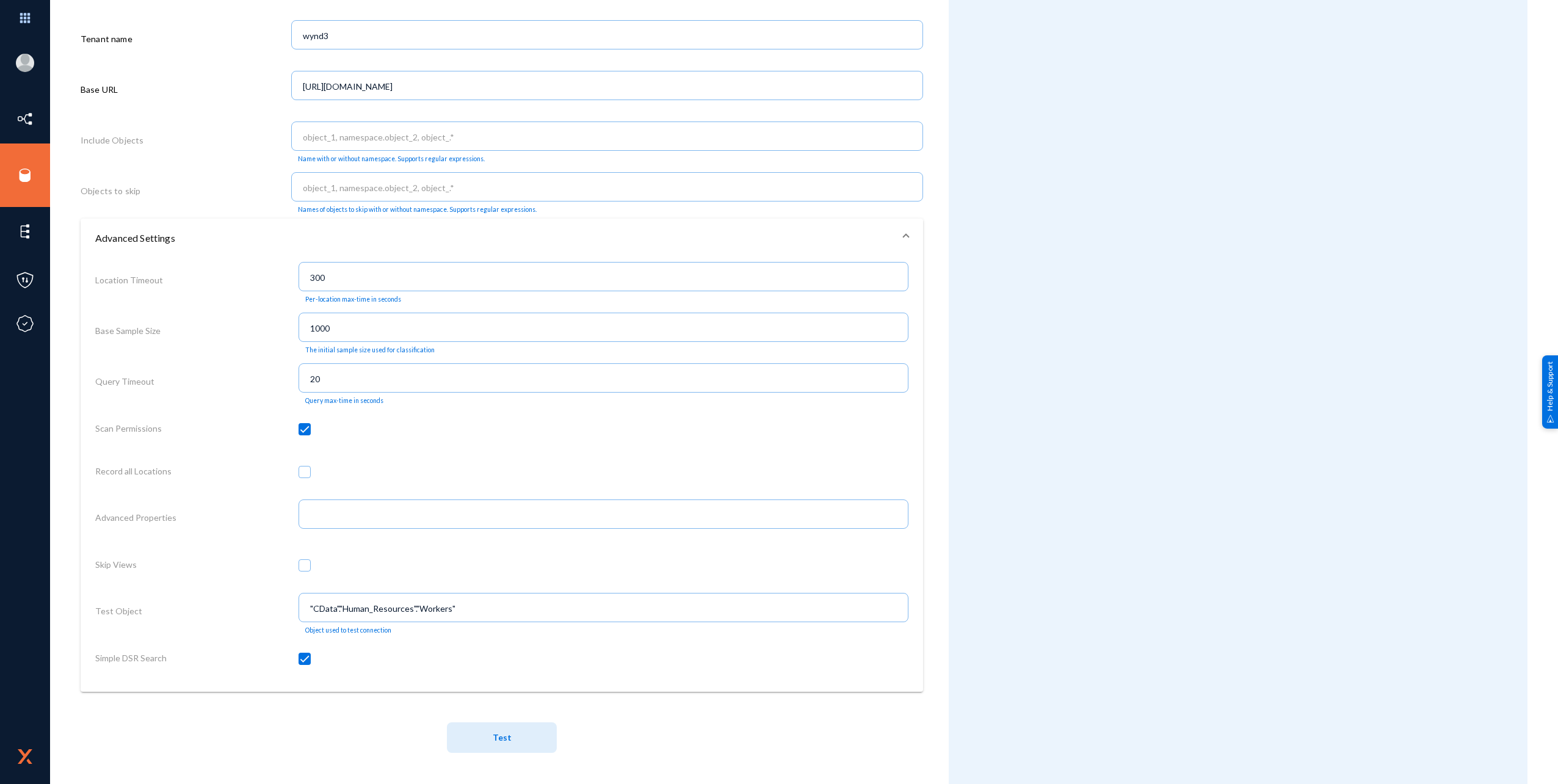
click at [300, 568] on span at bounding box center [305, 565] width 12 height 12
click at [304, 571] on input "checkbox" at bounding box center [305, 571] width 2 height 2
click at [300, 568] on span at bounding box center [305, 565] width 12 height 12
click at [304, 571] on input "checkbox" at bounding box center [305, 571] width 2 height 2
checkbox input "false"
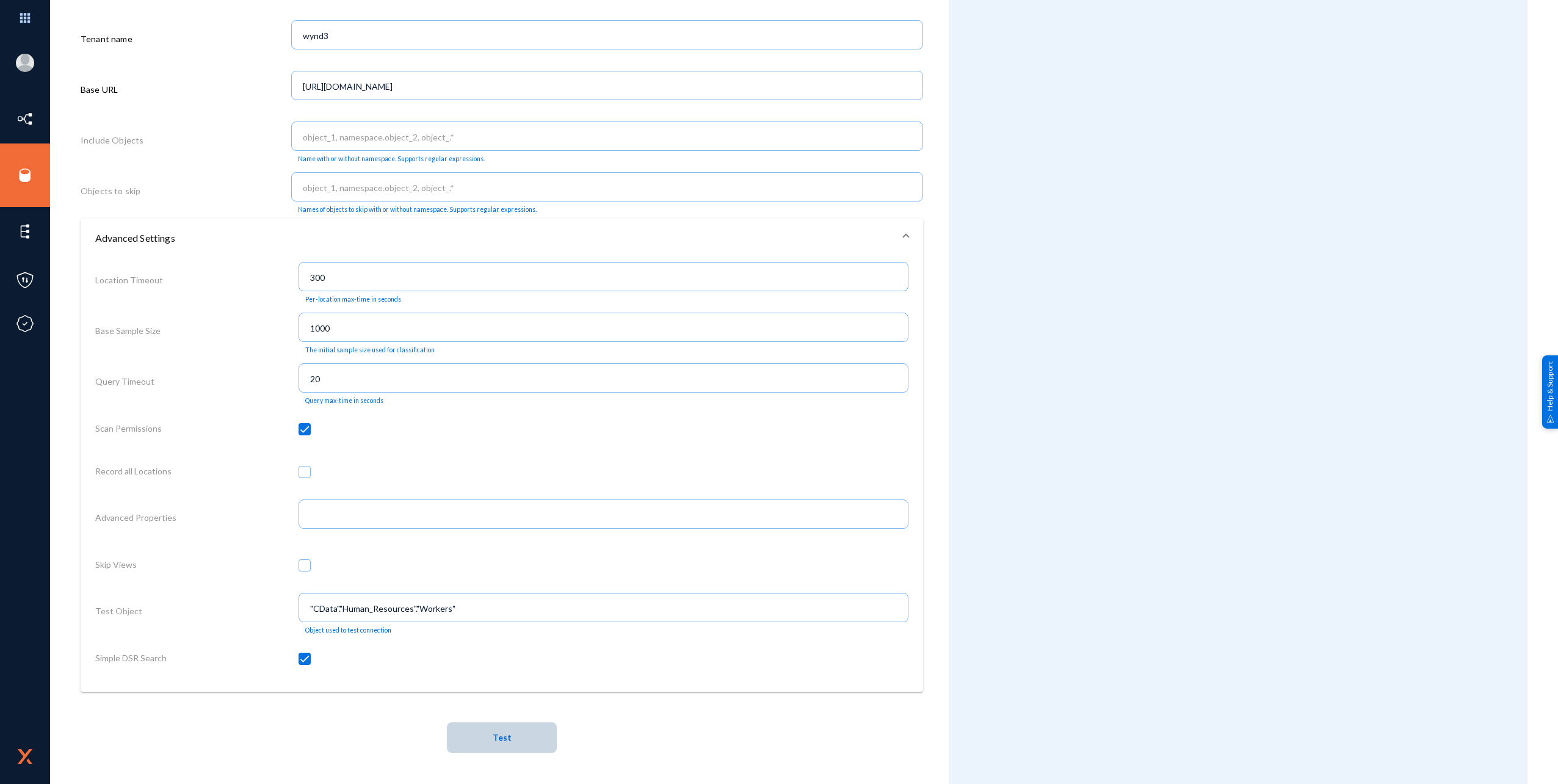
click at [461, 734] on button "Test" at bounding box center [502, 738] width 110 height 30
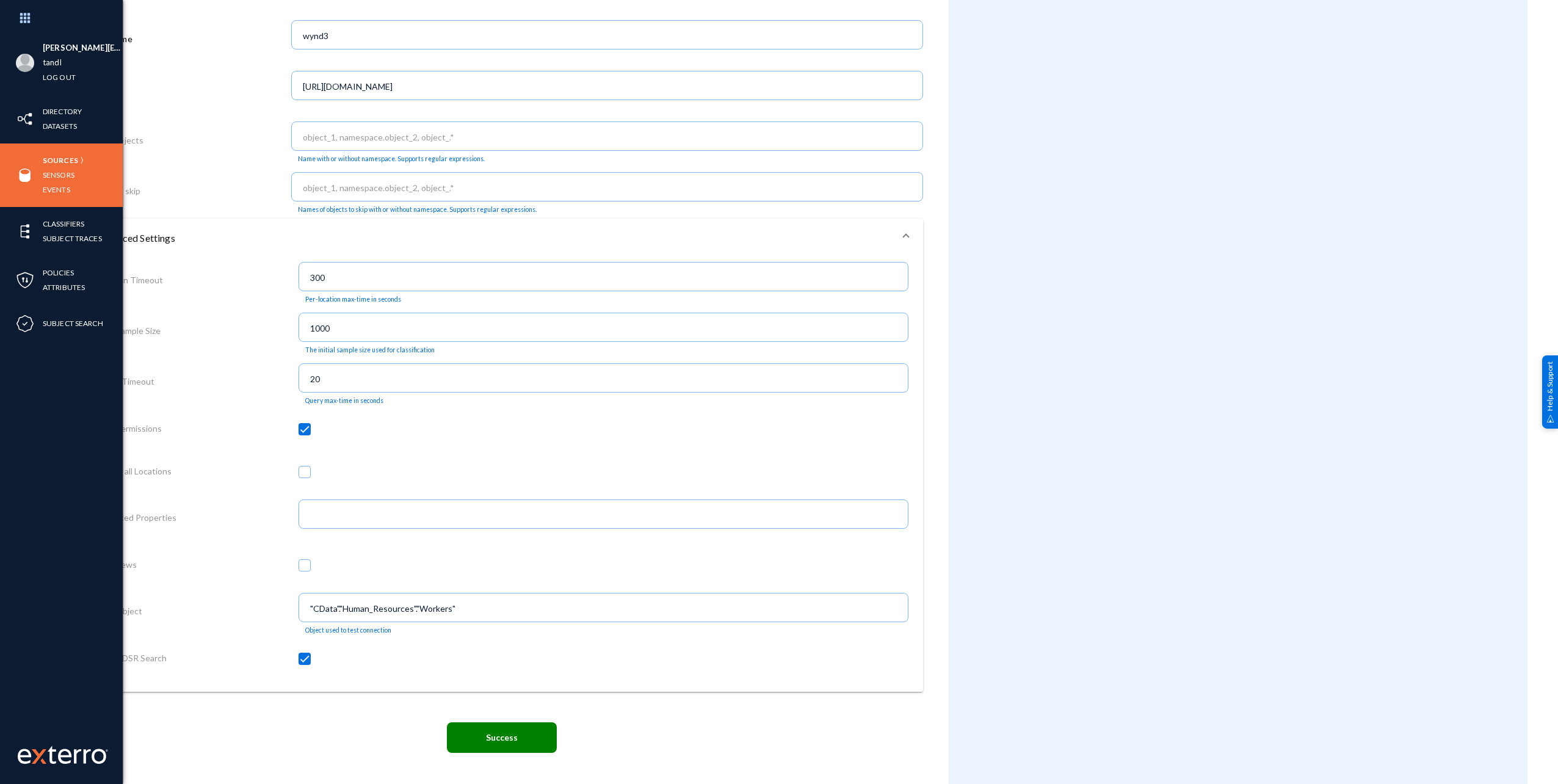
drag, startPoint x: 66, startPoint y: 351, endPoint x: 40, endPoint y: 359, distance: 27.2
click at [66, 351] on div "[PERSON_NAME][EMAIL_ADDRESS][PERSON_NAME][DOMAIN_NAME] tandl Log out Directory …" at bounding box center [61, 392] width 123 height 784
drag, startPoint x: 20, startPoint y: 345, endPoint x: 80, endPoint y: 533, distance: 197.3
click at [80, 533] on div "[PERSON_NAME][EMAIL_ADDRESS][PERSON_NAME][DOMAIN_NAME] tandl Log out Directory …" at bounding box center [61, 392] width 123 height 784
drag, startPoint x: 80, startPoint y: 533, endPoint x: 73, endPoint y: 462, distance: 71.3
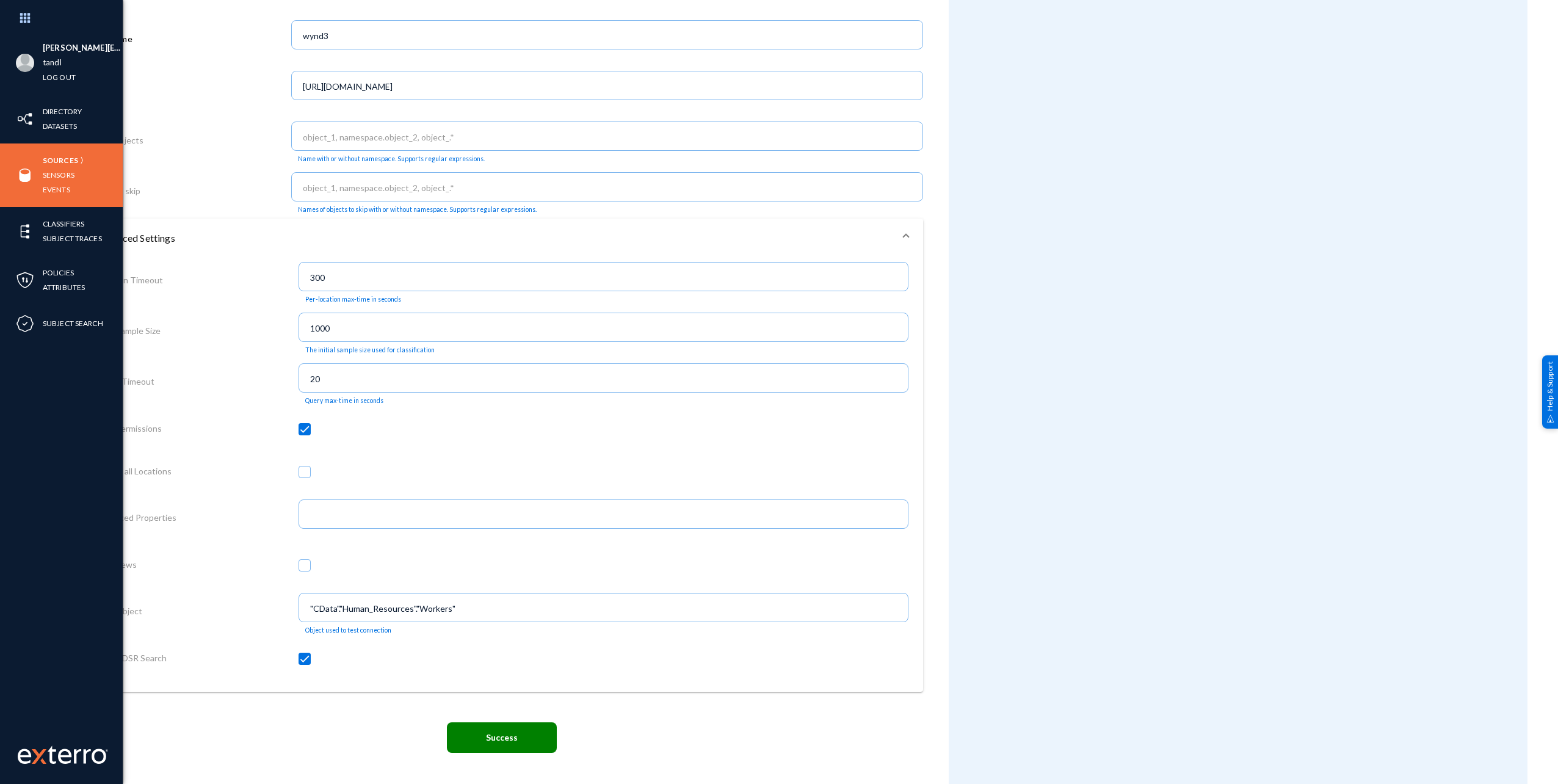
click at [73, 462] on div "[PERSON_NAME][EMAIL_ADDRESS][PERSON_NAME][DOMAIN_NAME] tandl Log out Directory …" at bounding box center [61, 392] width 123 height 784
click at [94, 326] on link "Subject Search" at bounding box center [72, 323] width 60 height 14
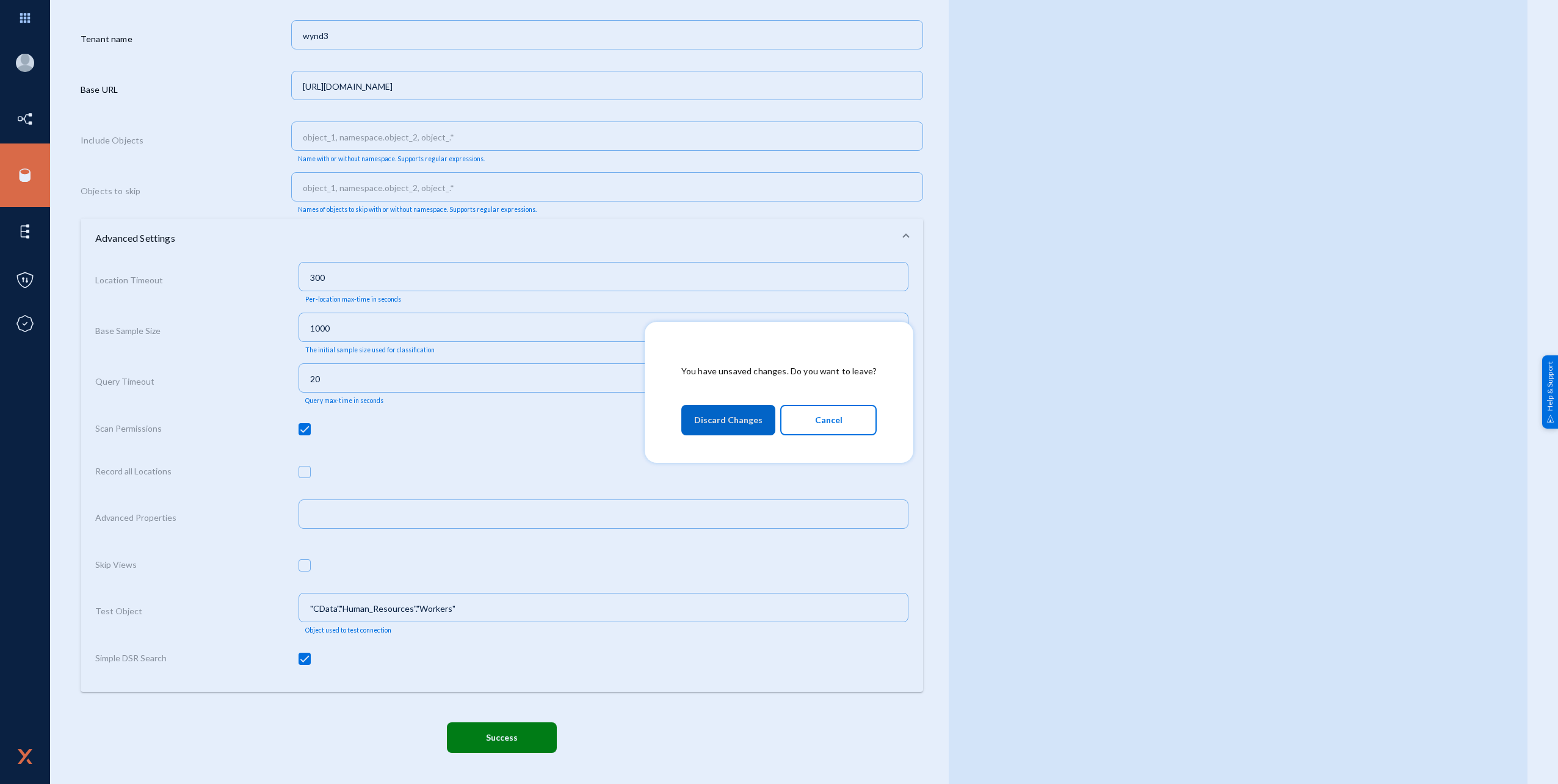
click at [709, 424] on span "Discard Changes" at bounding box center [729, 420] width 69 height 22
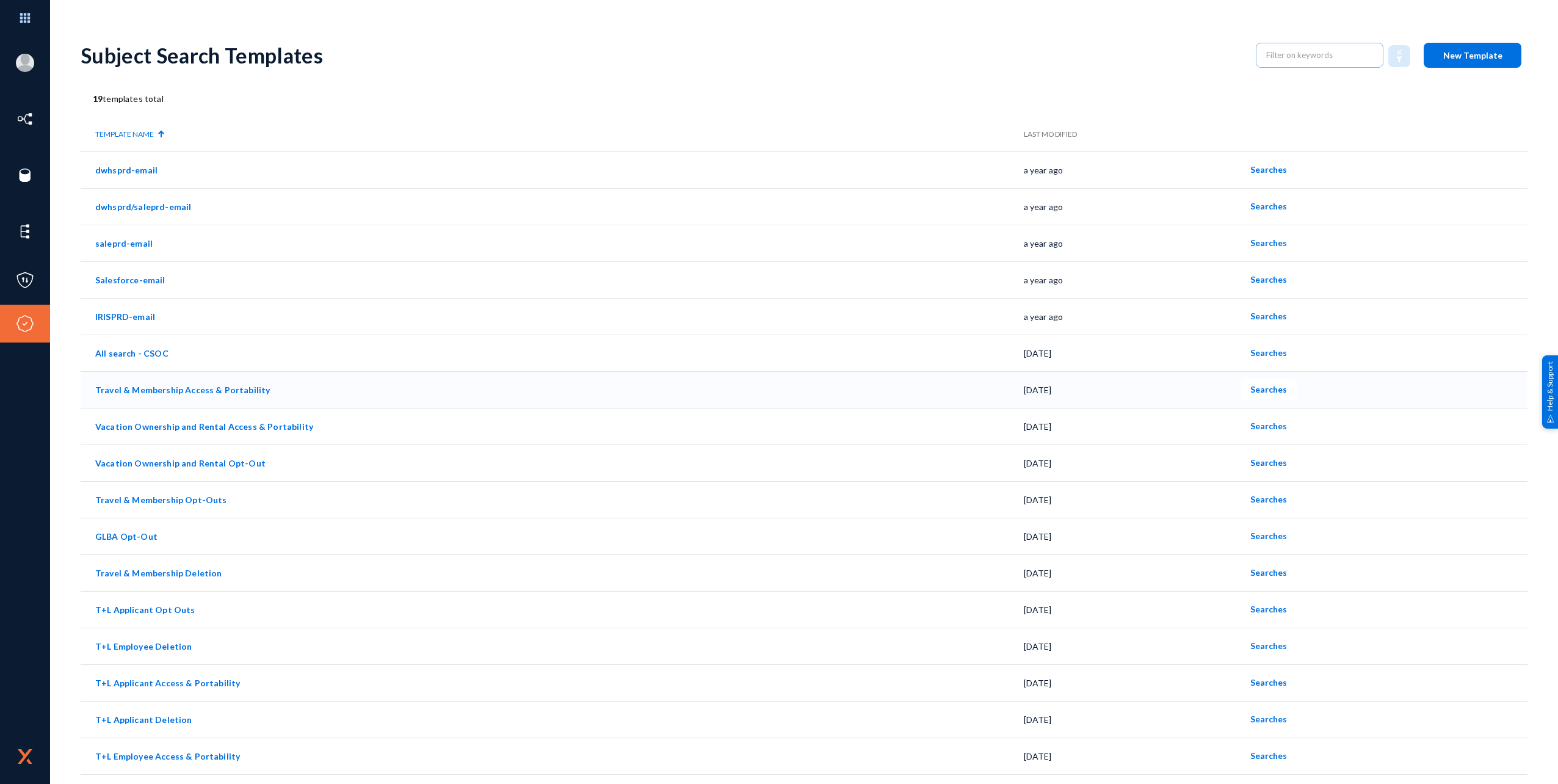
click at [233, 390] on link "Travel & Membership Access & Portability" at bounding box center [182, 390] width 175 height 11
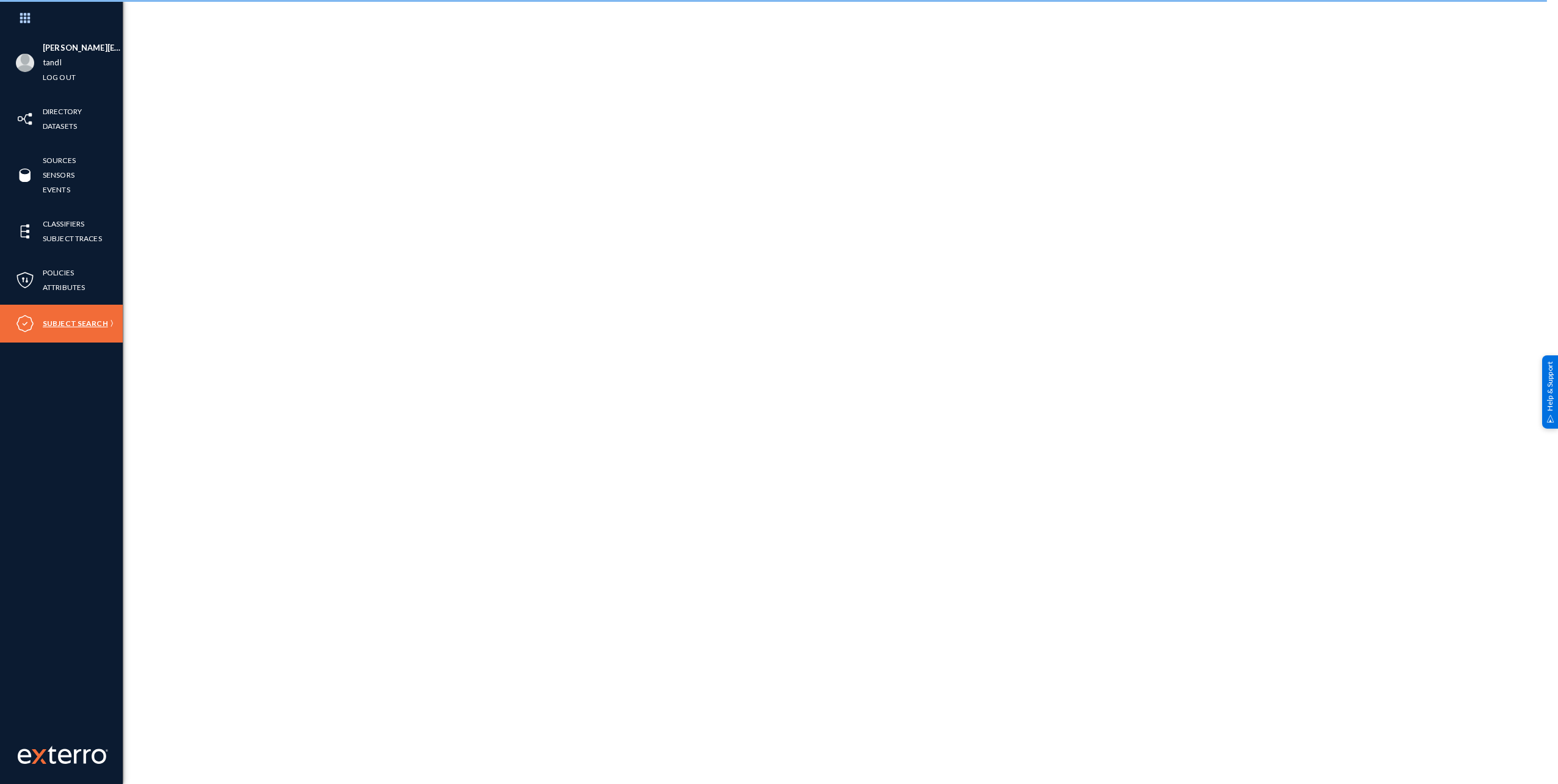
click at [55, 321] on link "Subject Search" at bounding box center [75, 323] width 66 height 14
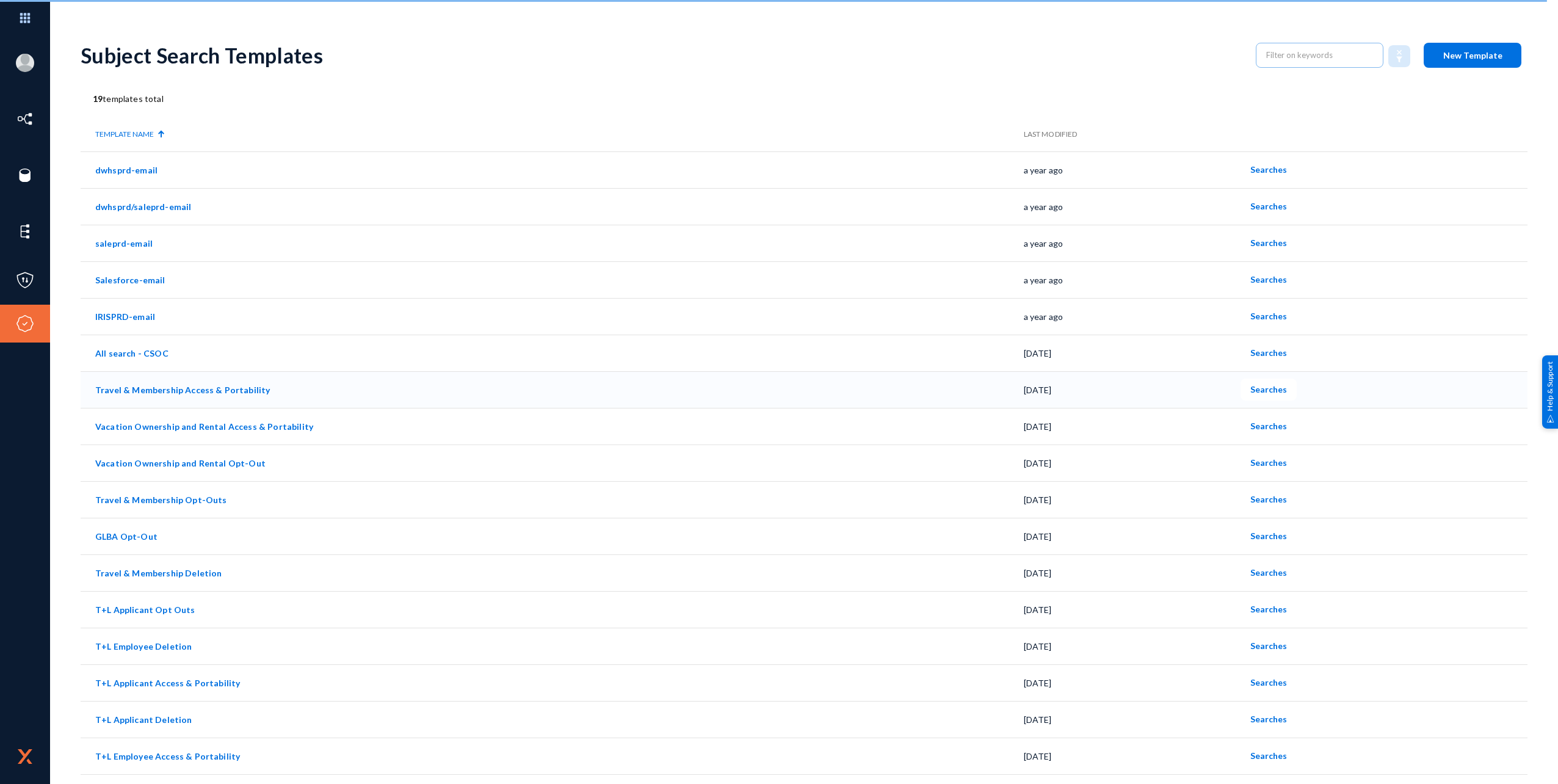
scroll to position [63, 0]
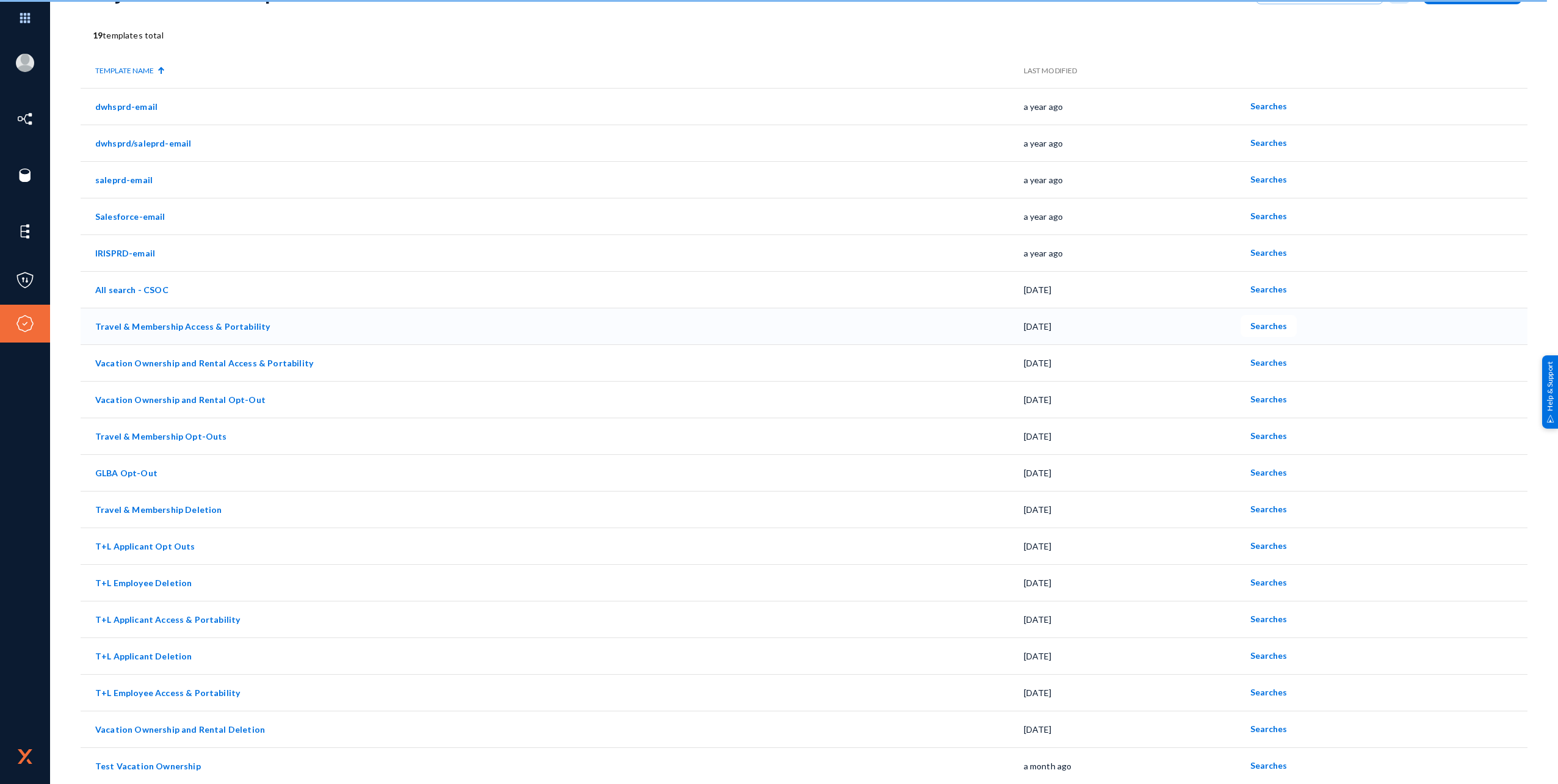
click at [225, 324] on link "Travel & Membership Access & Portability" at bounding box center [182, 326] width 175 height 11
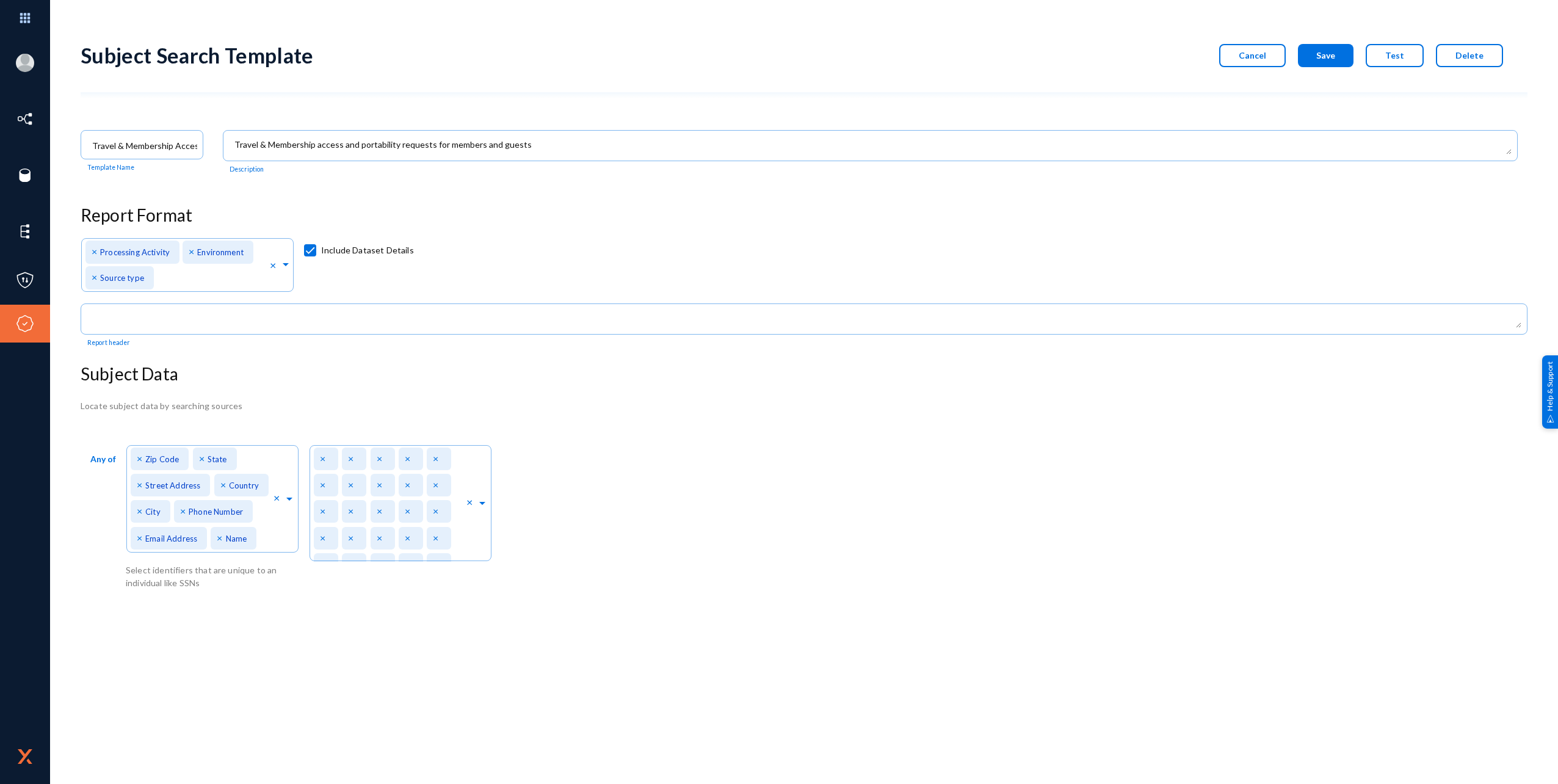
click at [1260, 52] on span "Cancel" at bounding box center [1252, 56] width 27 height 11
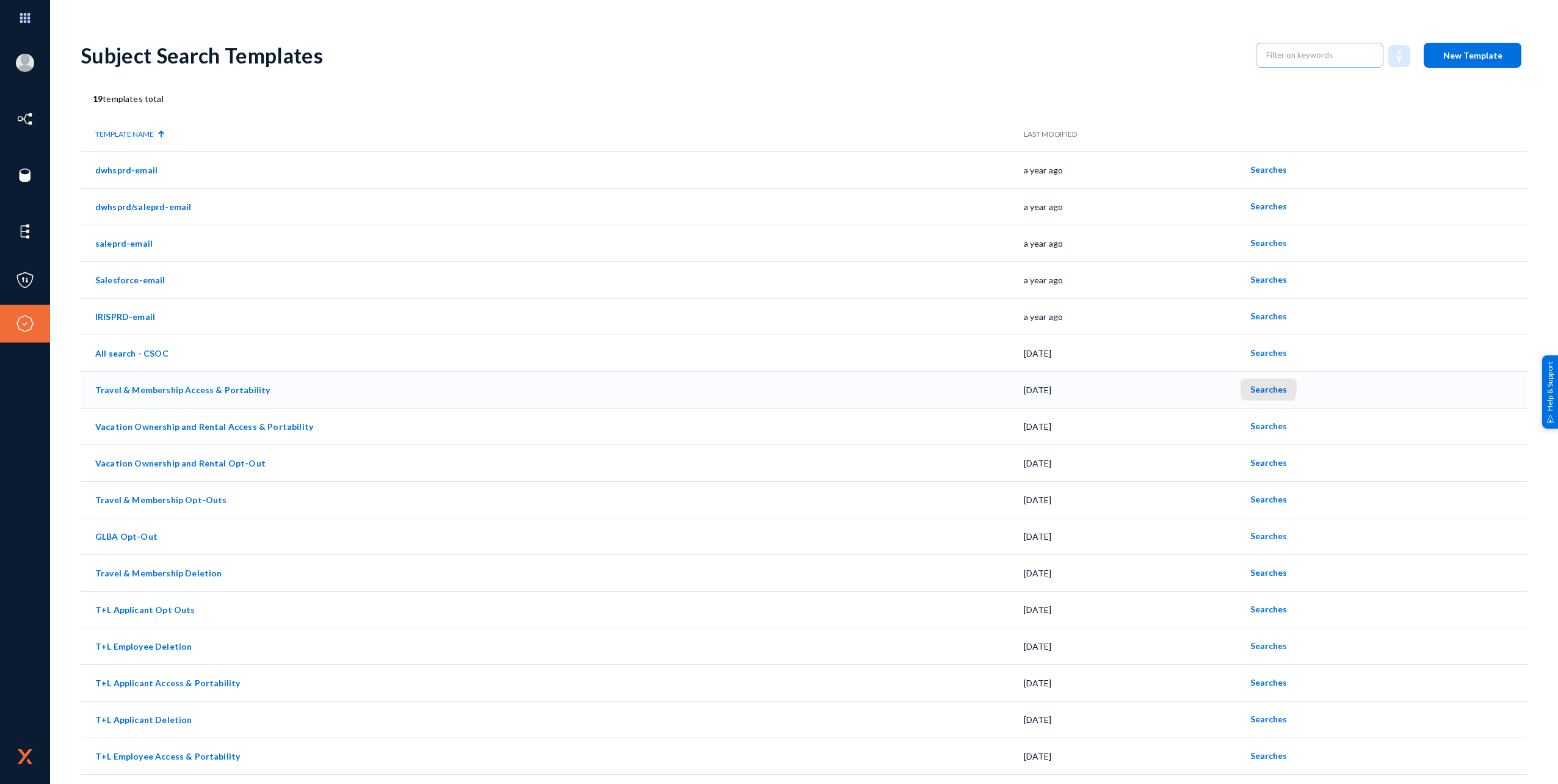
click at [1251, 385] on span "Searches" at bounding box center [1269, 389] width 37 height 11
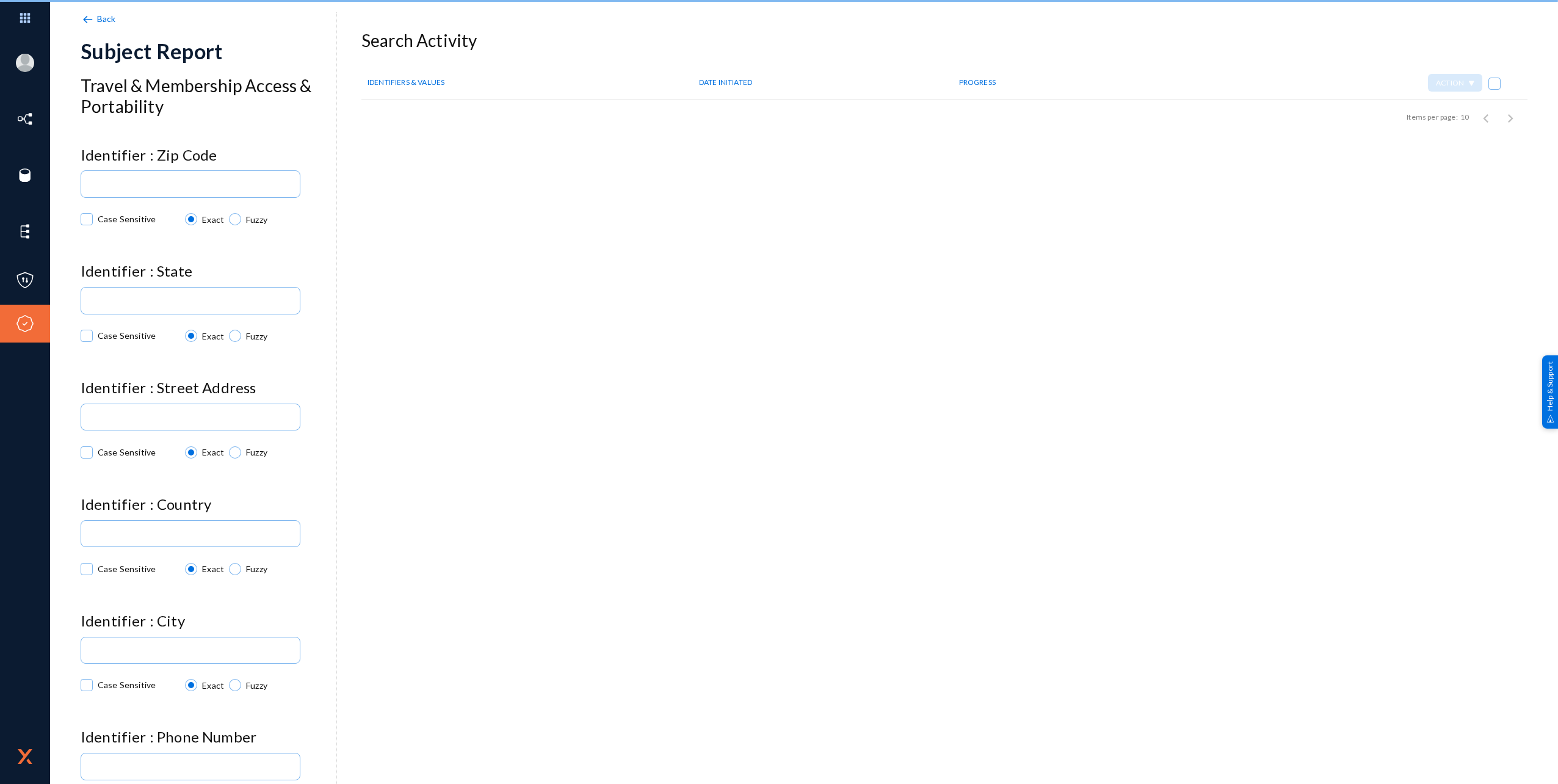
checkbox input "true"
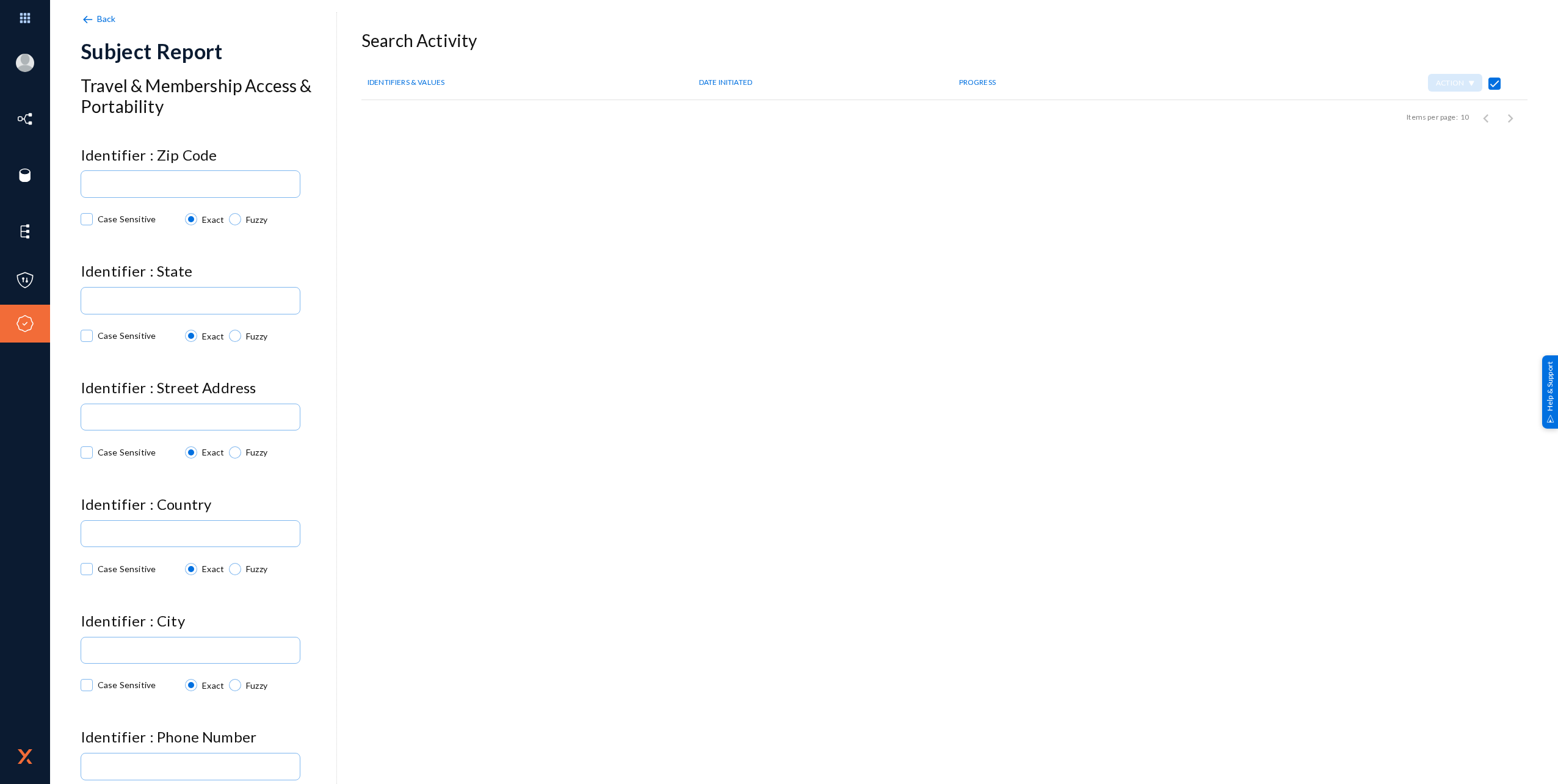
click at [103, 18] on span "Back" at bounding box center [106, 19] width 19 height 11
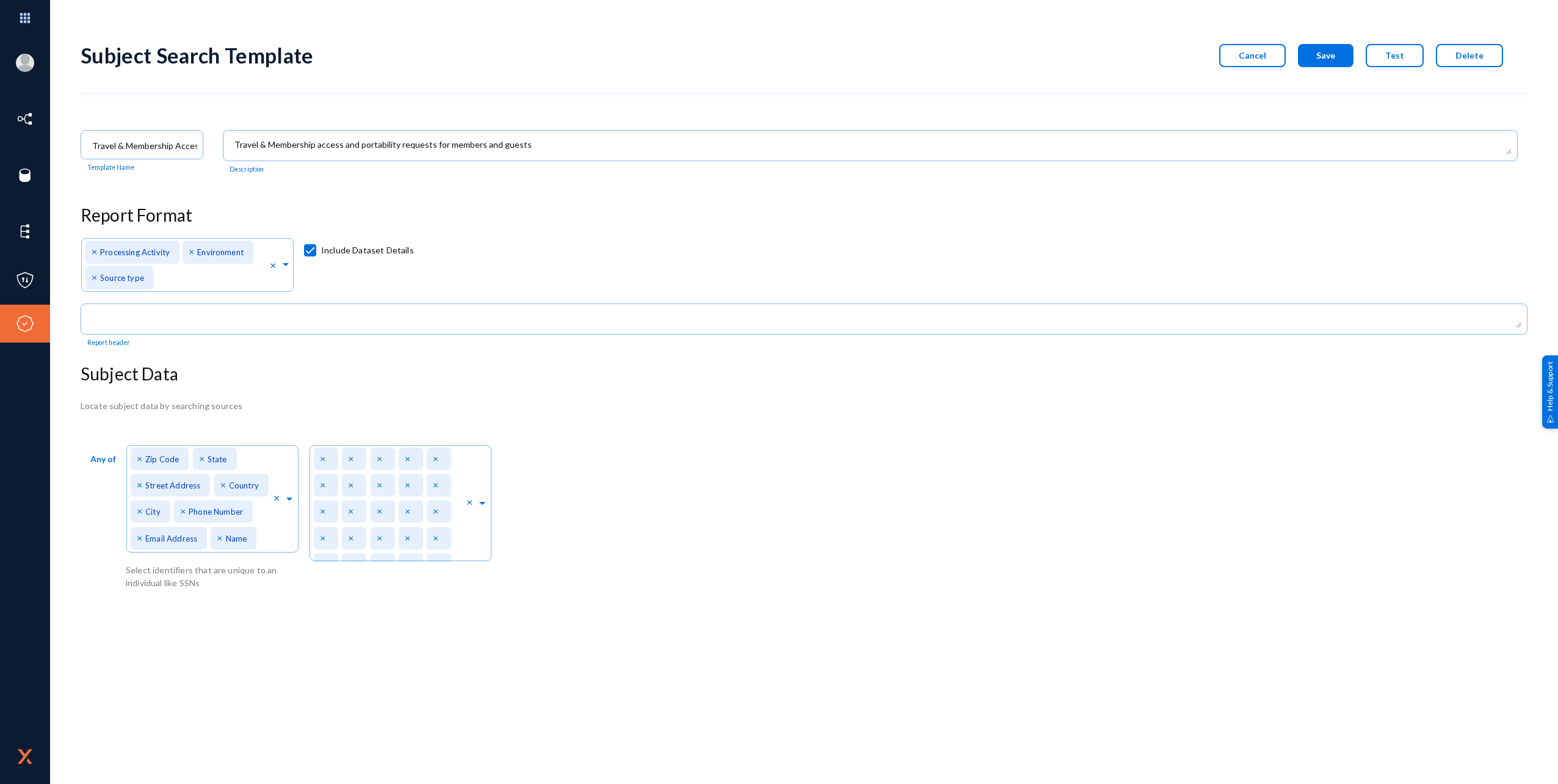
click at [1265, 56] on span "Cancel" at bounding box center [1252, 56] width 27 height 11
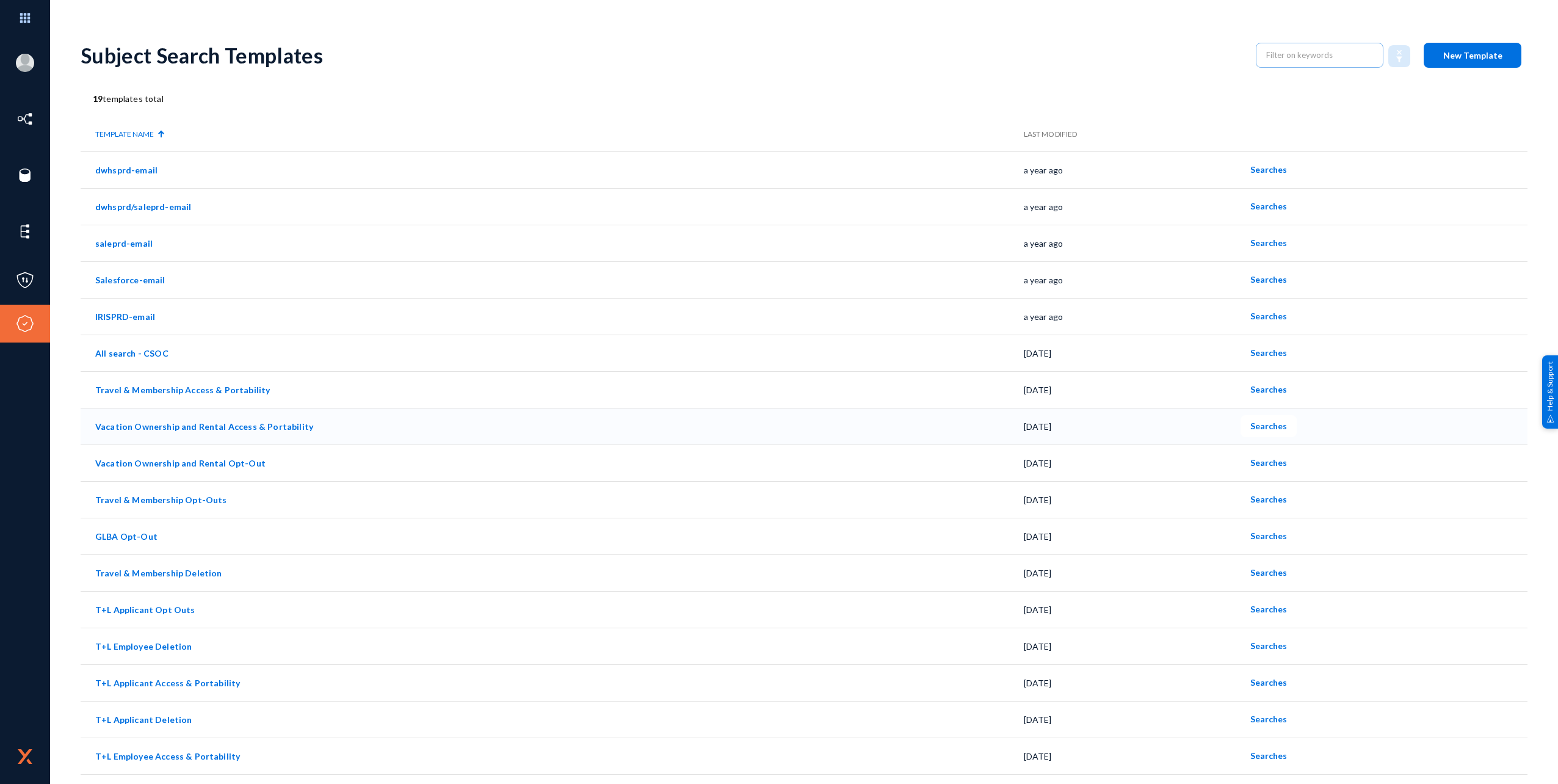
click at [1270, 428] on span "Searches" at bounding box center [1269, 426] width 37 height 11
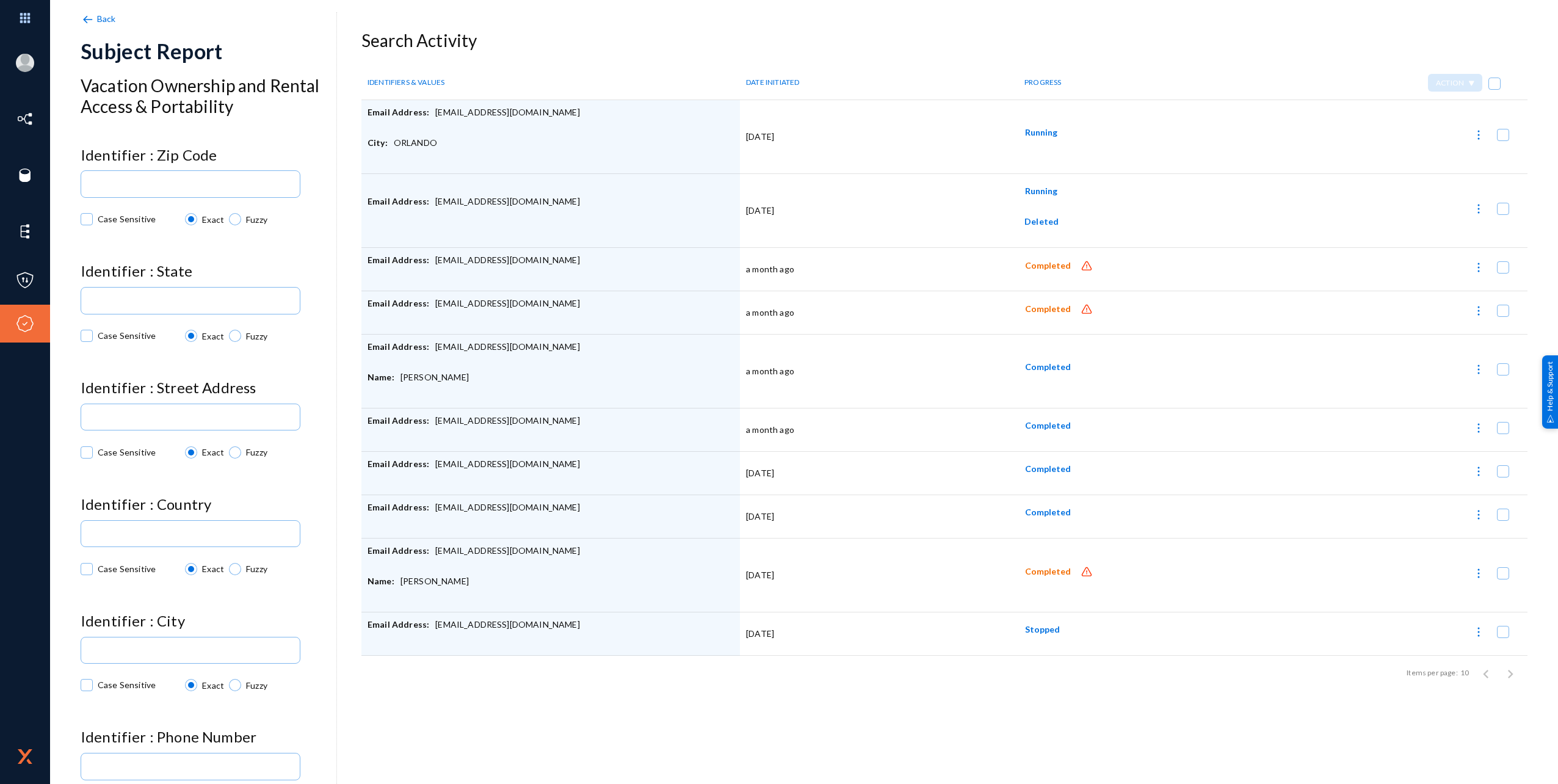
click at [1036, 136] on span "Running" at bounding box center [1041, 133] width 32 height 11
